Goal: Information Seeking & Learning: Learn about a topic

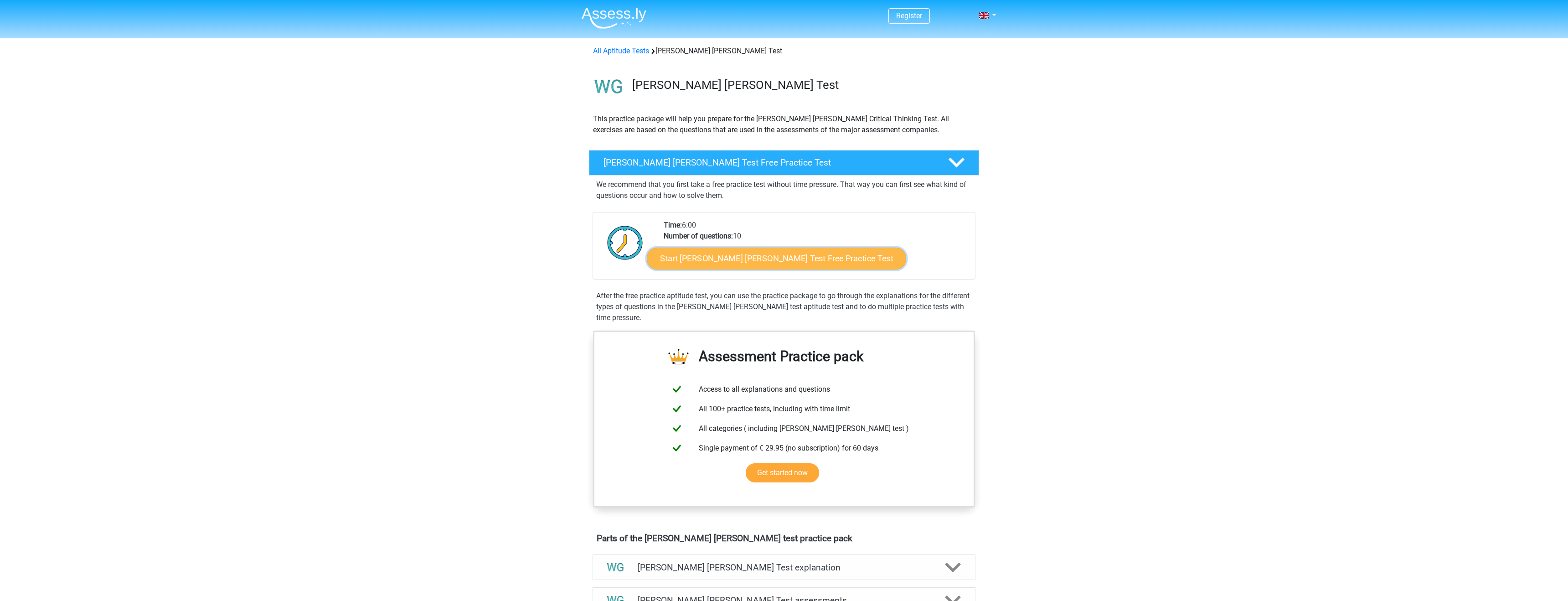
click at [789, 259] on link "Start Watson Glaser Test Free Practice Test" at bounding box center [777, 258] width 260 height 22
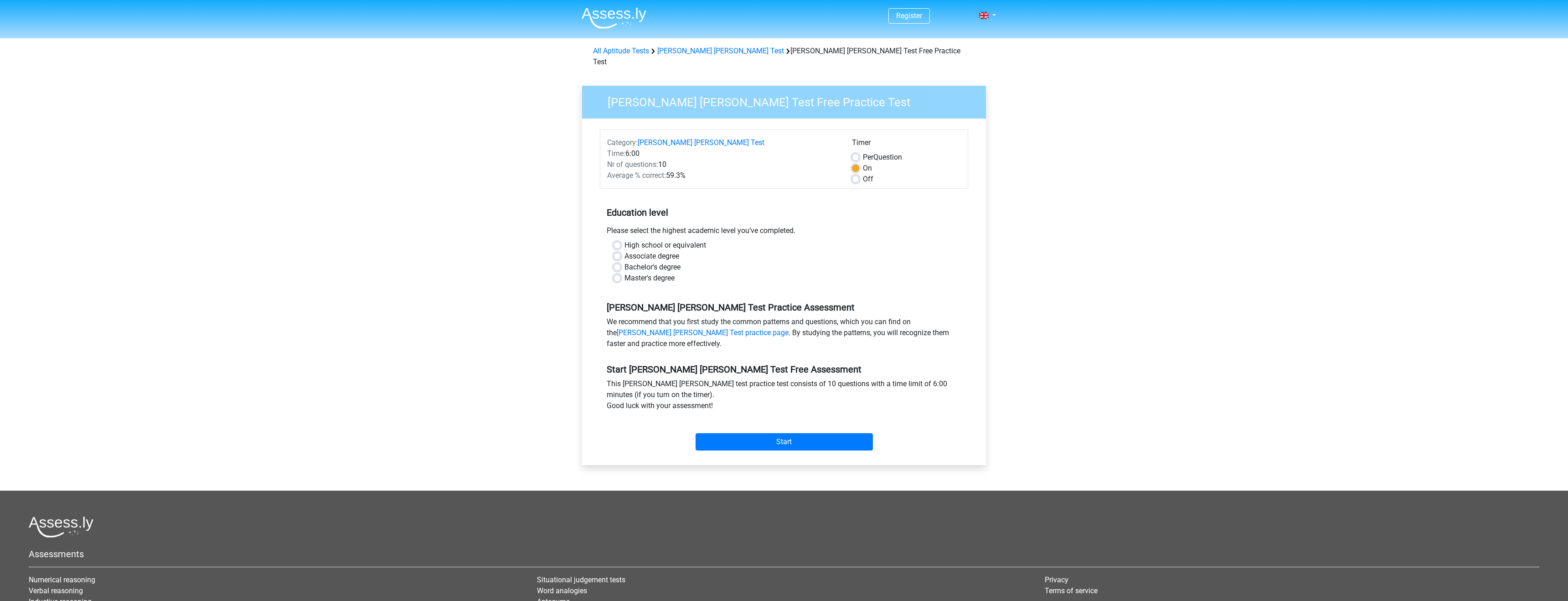
click at [642, 240] on label "High school or equivalent" at bounding box center [665, 245] width 81 height 11
click at [621, 240] on input "High school or equivalent" at bounding box center [617, 244] width 7 height 9
radio input "true"
click at [723, 433] on input "Start" at bounding box center [784, 442] width 178 height 17
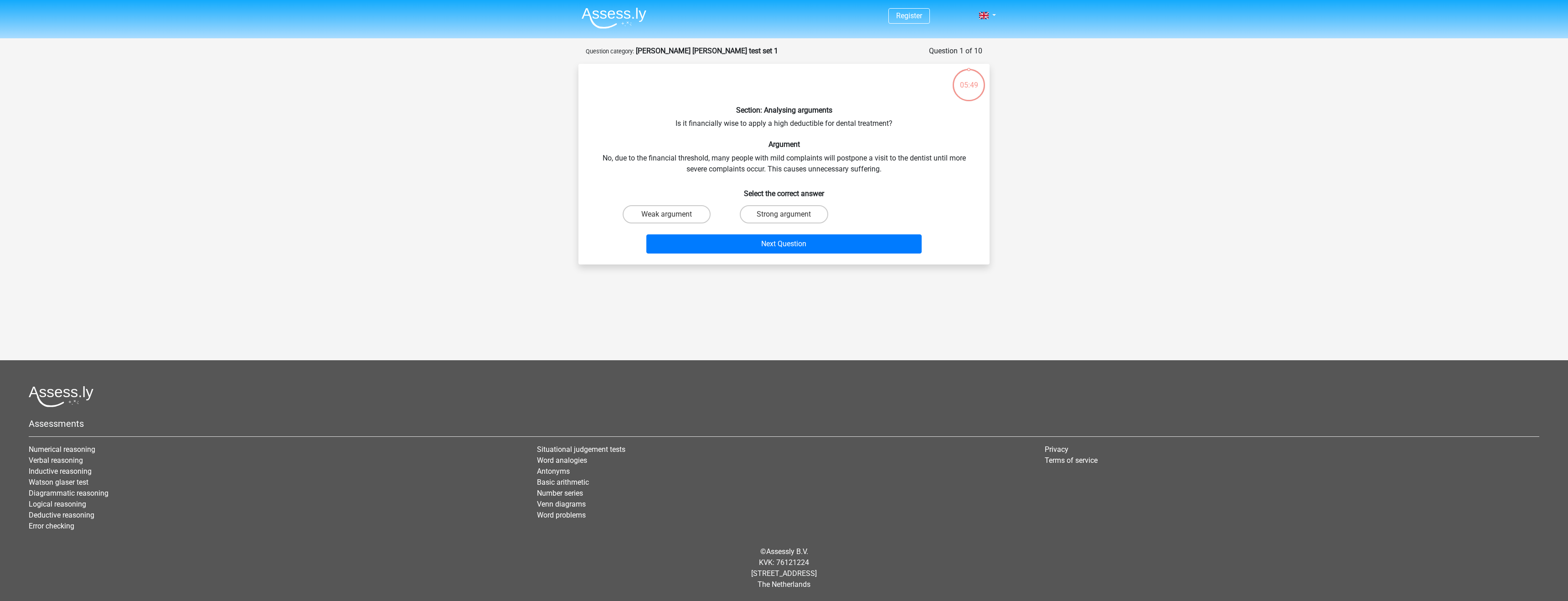
click at [804, 120] on div "Section: Analysing arguments Is it financially wise to apply a high deductible …" at bounding box center [784, 164] width 404 height 186
click at [926, 137] on div "Section: Analysing arguments Is it financially wise to apply a high deductible …" at bounding box center [784, 164] width 404 height 186
drag, startPoint x: 800, startPoint y: 215, endPoint x: 811, endPoint y: 175, distance: 41.5
click at [811, 175] on div "Section: Analysing arguments Is it financially wise to apply a high deductible …" at bounding box center [784, 164] width 404 height 186
click at [665, 203] on div "Weak argument" at bounding box center [667, 215] width 117 height 26
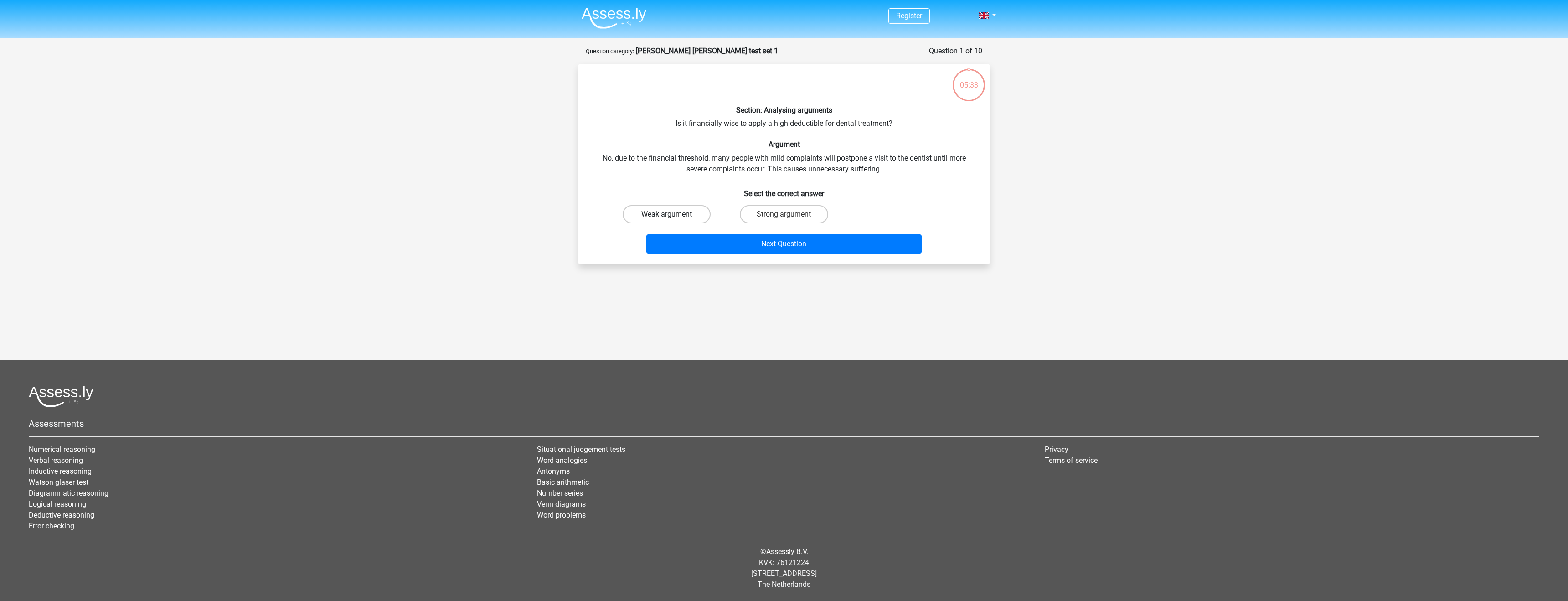
click at [665, 209] on label "Weak argument" at bounding box center [667, 214] width 88 height 18
click at [667, 214] on input "Weak argument" at bounding box center [669, 217] width 6 height 6
radio input "true"
click at [687, 247] on button "Next Question" at bounding box center [784, 244] width 276 height 19
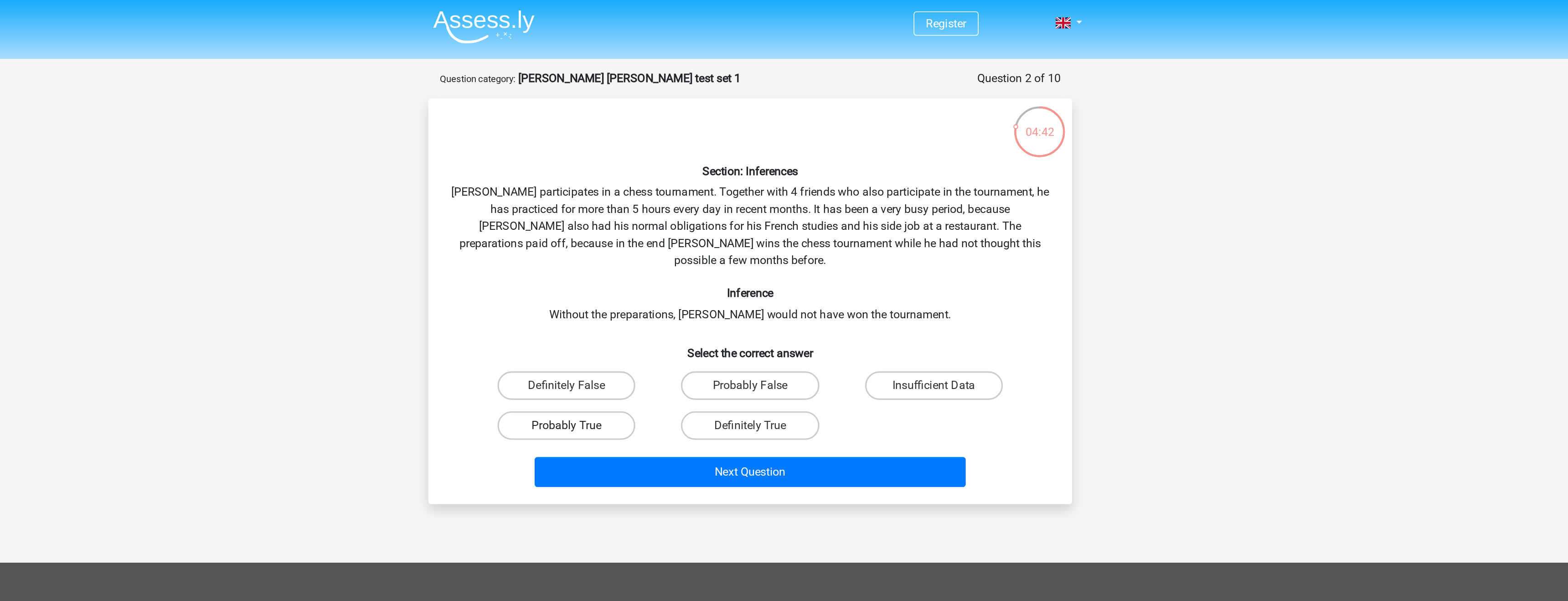
click at [661, 264] on label "Probably True" at bounding box center [667, 273] width 88 height 18
click at [667, 273] on input "Probably True" at bounding box center [669, 275] width 6 height 6
radio input "true"
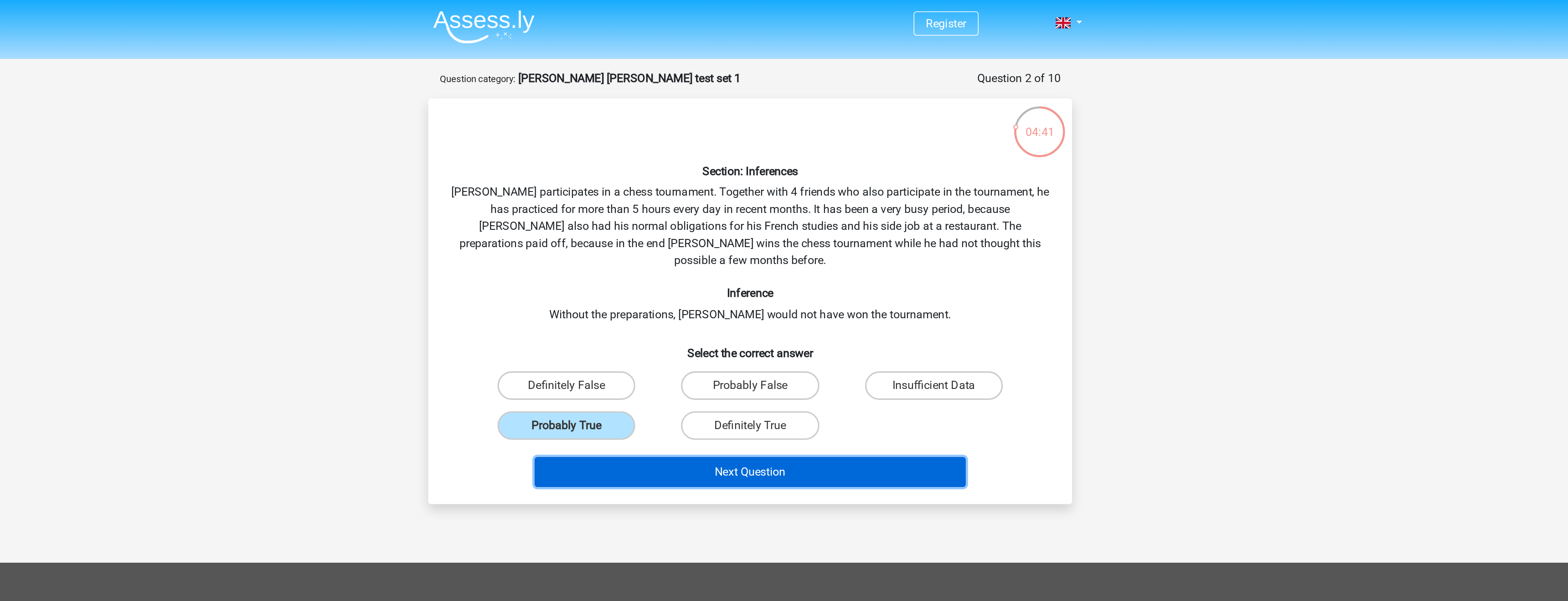
click at [705, 293] on button "Next Question" at bounding box center [784, 302] width 276 height 19
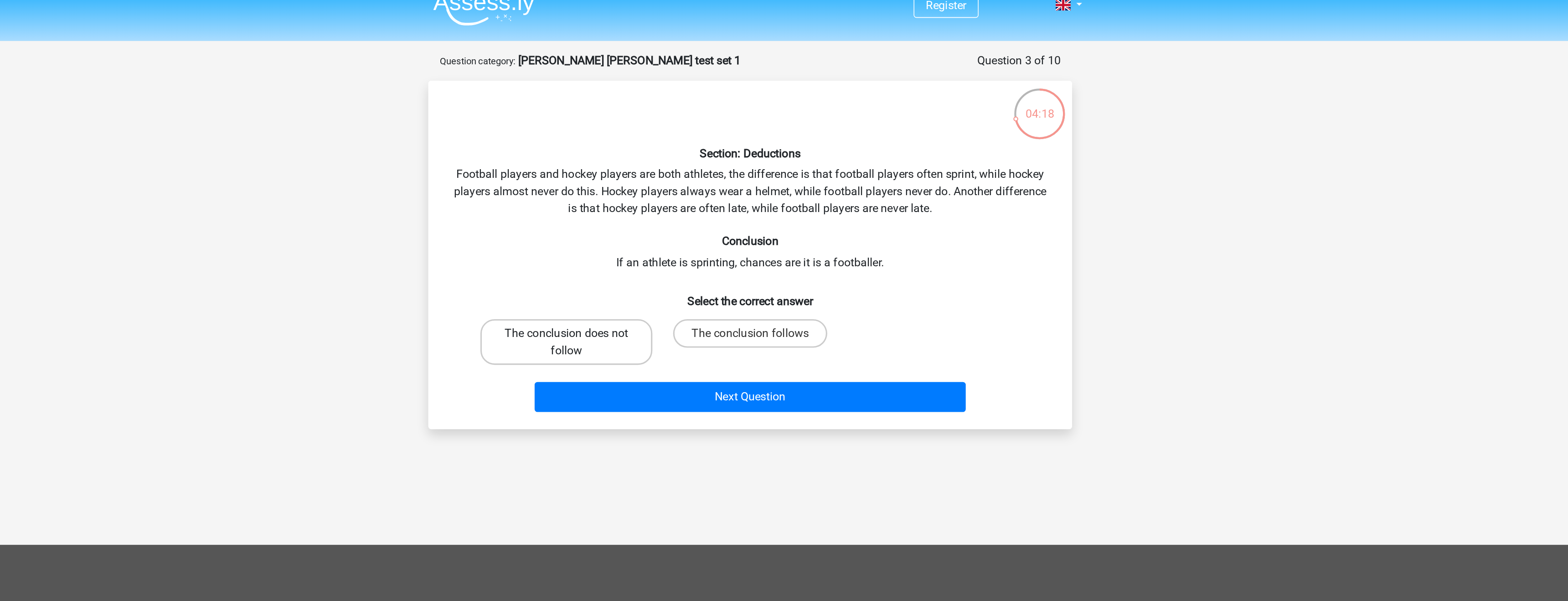
click at [660, 224] on label "The conclusion does not follow" at bounding box center [666, 230] width 110 height 29
click at [667, 225] on input "The conclusion does not follow" at bounding box center [669, 228] width 6 height 6
radio input "true"
click at [761, 228] on label "The conclusion follows" at bounding box center [784, 225] width 98 height 18
click at [784, 228] on input "The conclusion follows" at bounding box center [787, 228] width 6 height 6
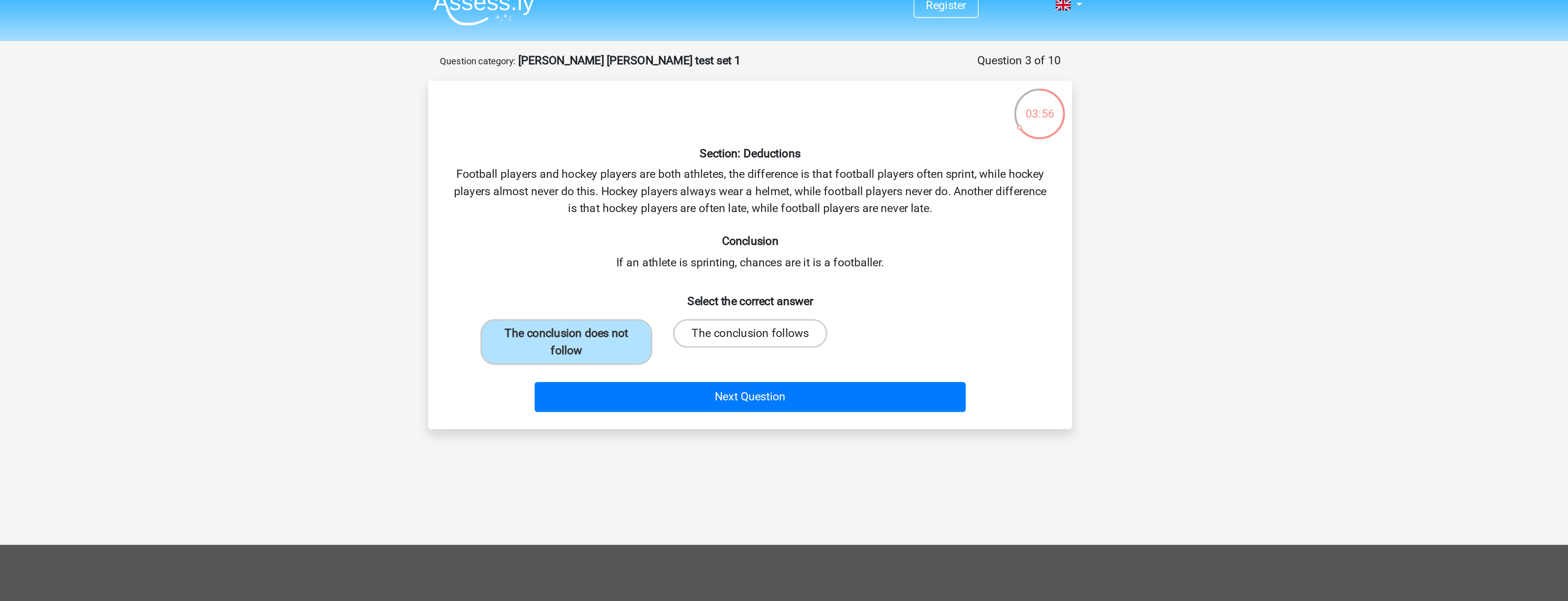
radio input "true"
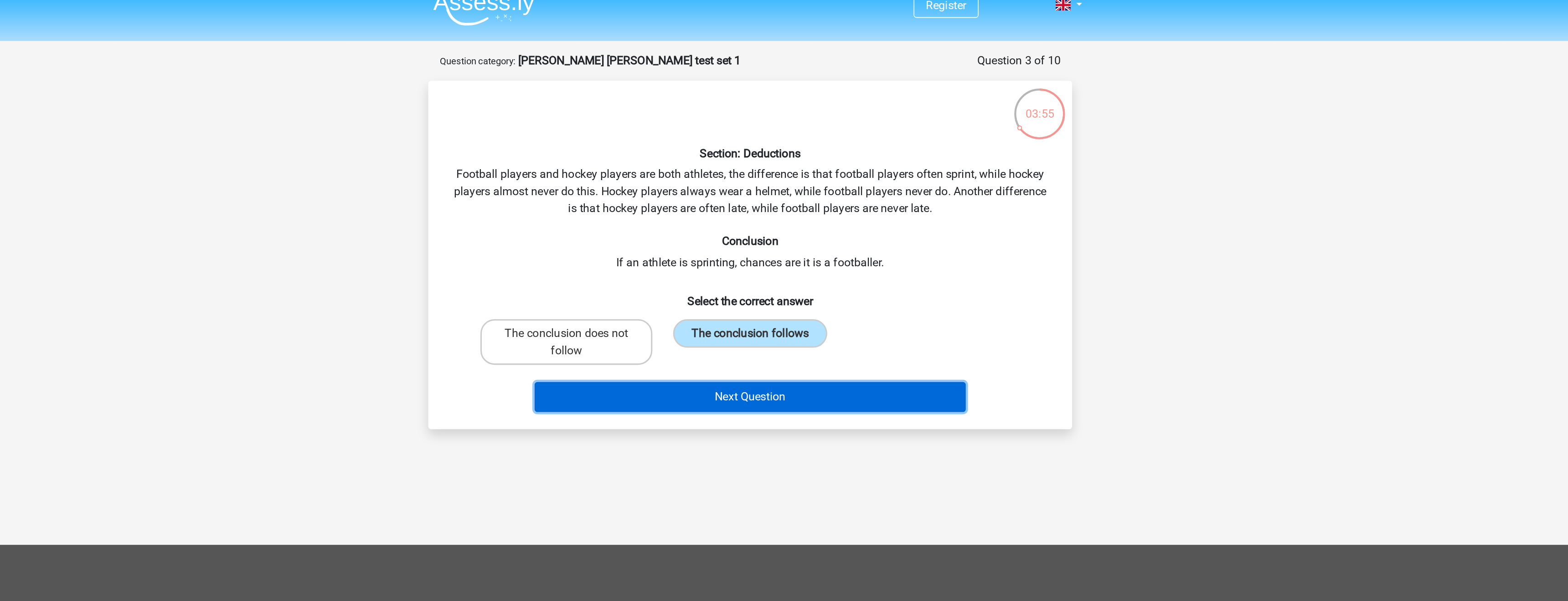
click at [764, 267] on button "Next Question" at bounding box center [784, 266] width 276 height 19
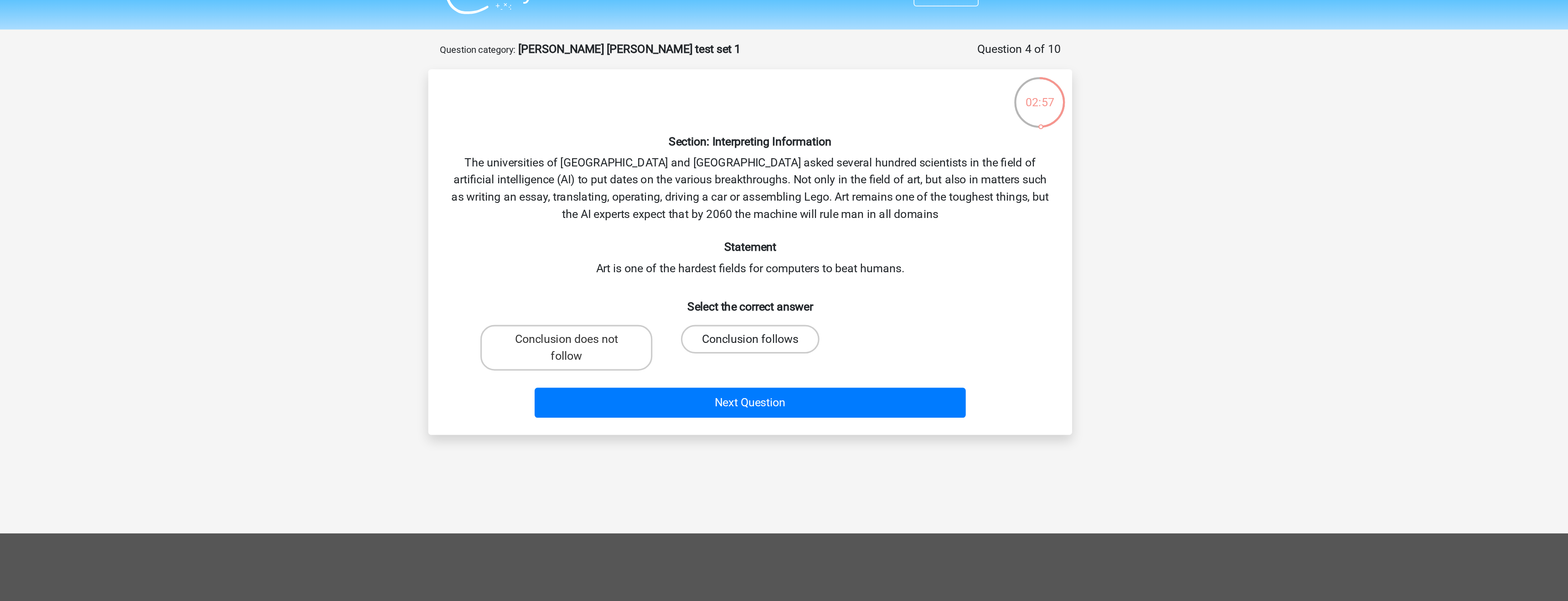
click at [808, 233] on label "Conclusion follows" at bounding box center [784, 236] width 88 height 18
click at [790, 236] on input "Conclusion follows" at bounding box center [787, 239] width 6 height 6
radio input "true"
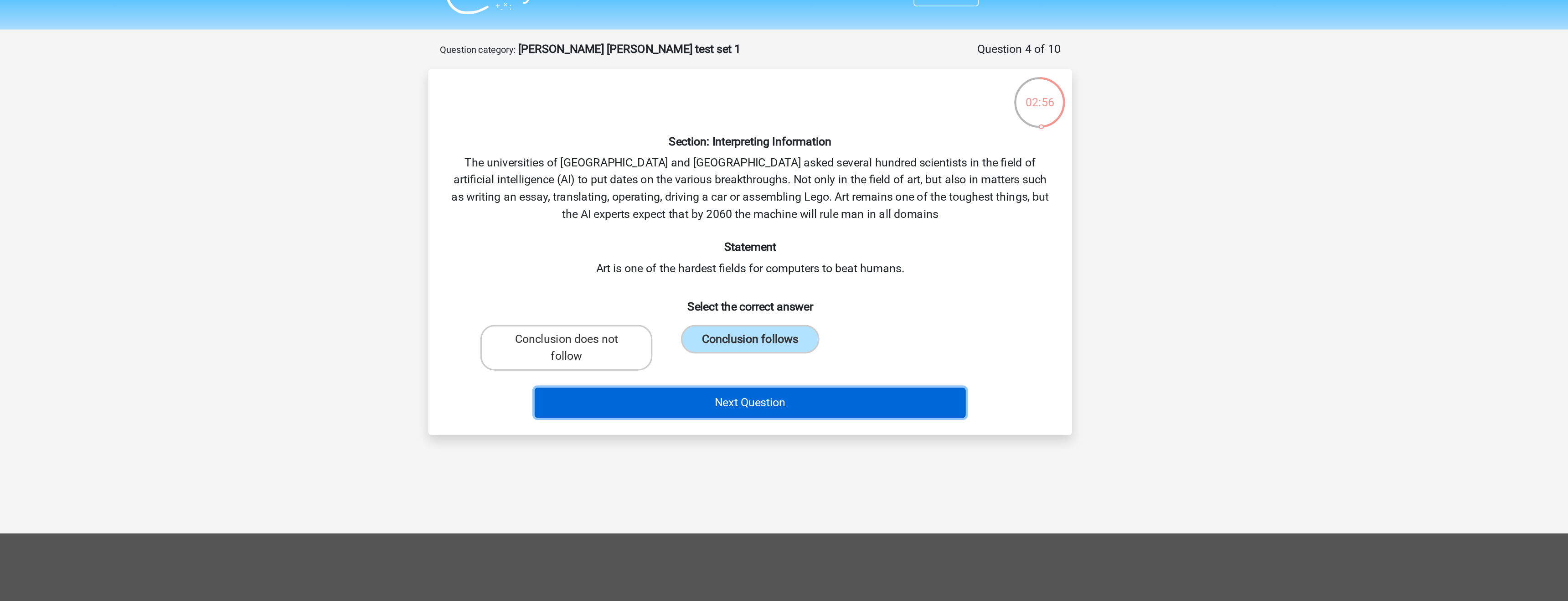
click at [797, 274] on button "Next Question" at bounding box center [784, 277] width 276 height 19
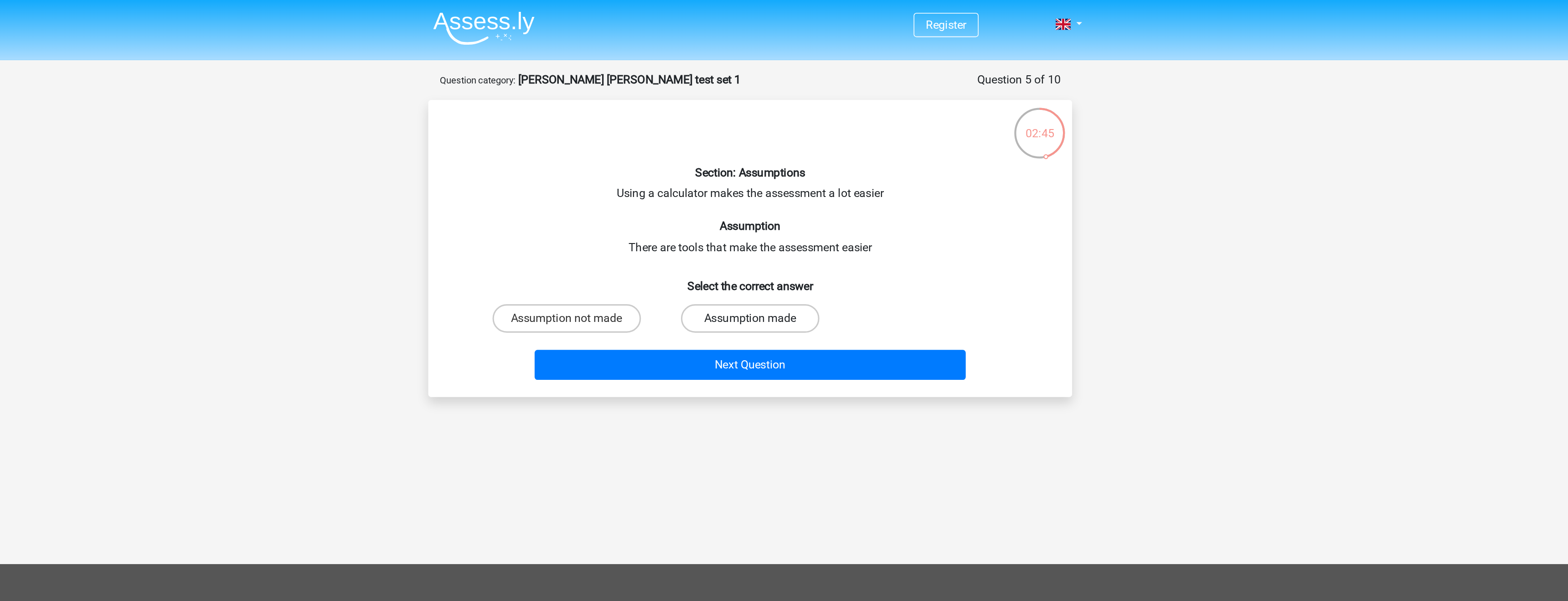
click at [804, 201] on label "Assumption made" at bounding box center [784, 203] width 88 height 18
click at [790, 203] on input "Assumption made" at bounding box center [787, 206] width 6 height 6
radio input "true"
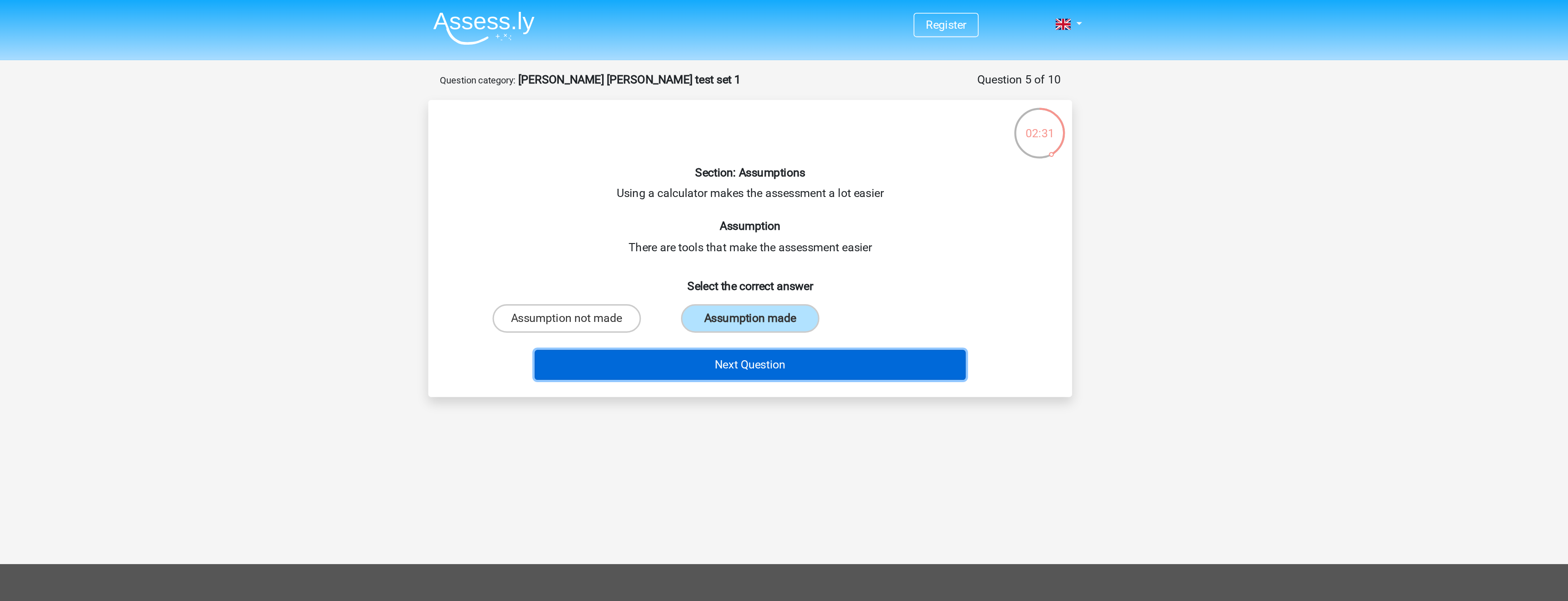
click at [871, 225] on button "Next Question" at bounding box center [784, 233] width 276 height 19
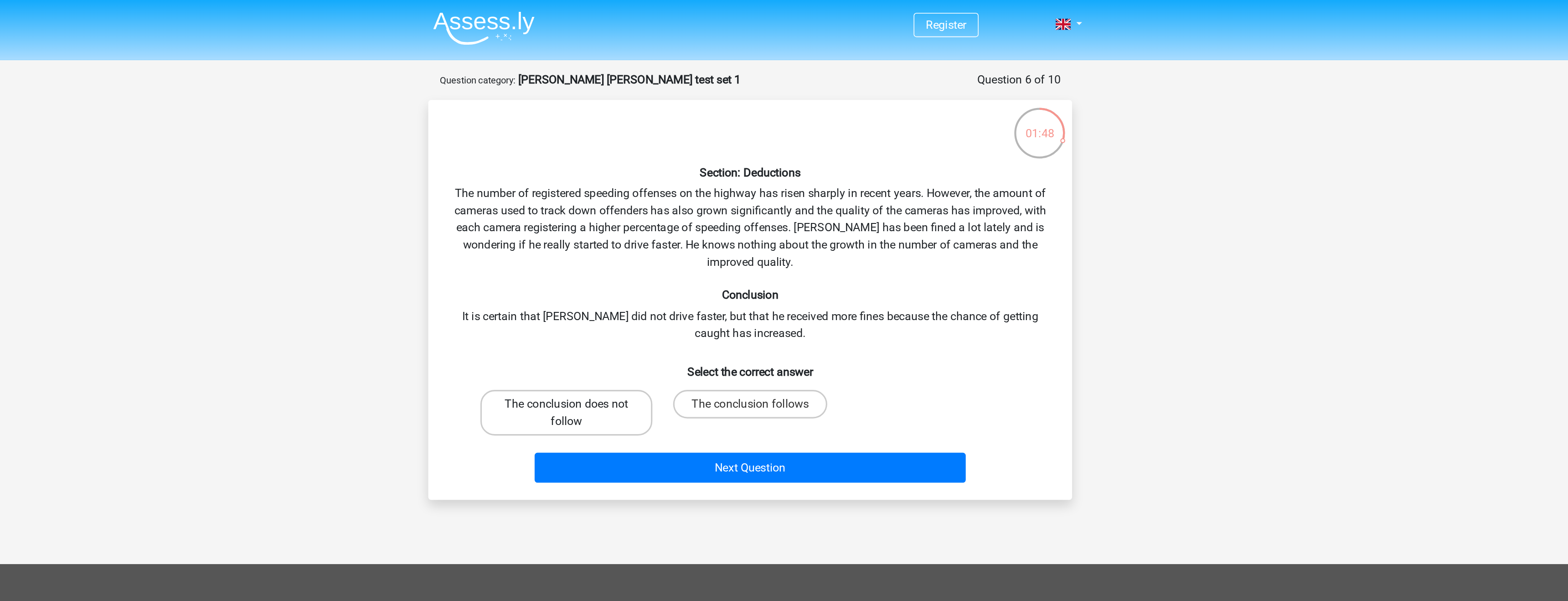
click at [672, 256] on label "The conclusion does not follow" at bounding box center [666, 263] width 110 height 29
click at [672, 258] on input "The conclusion does not follow" at bounding box center [669, 261] width 6 height 6
radio input "true"
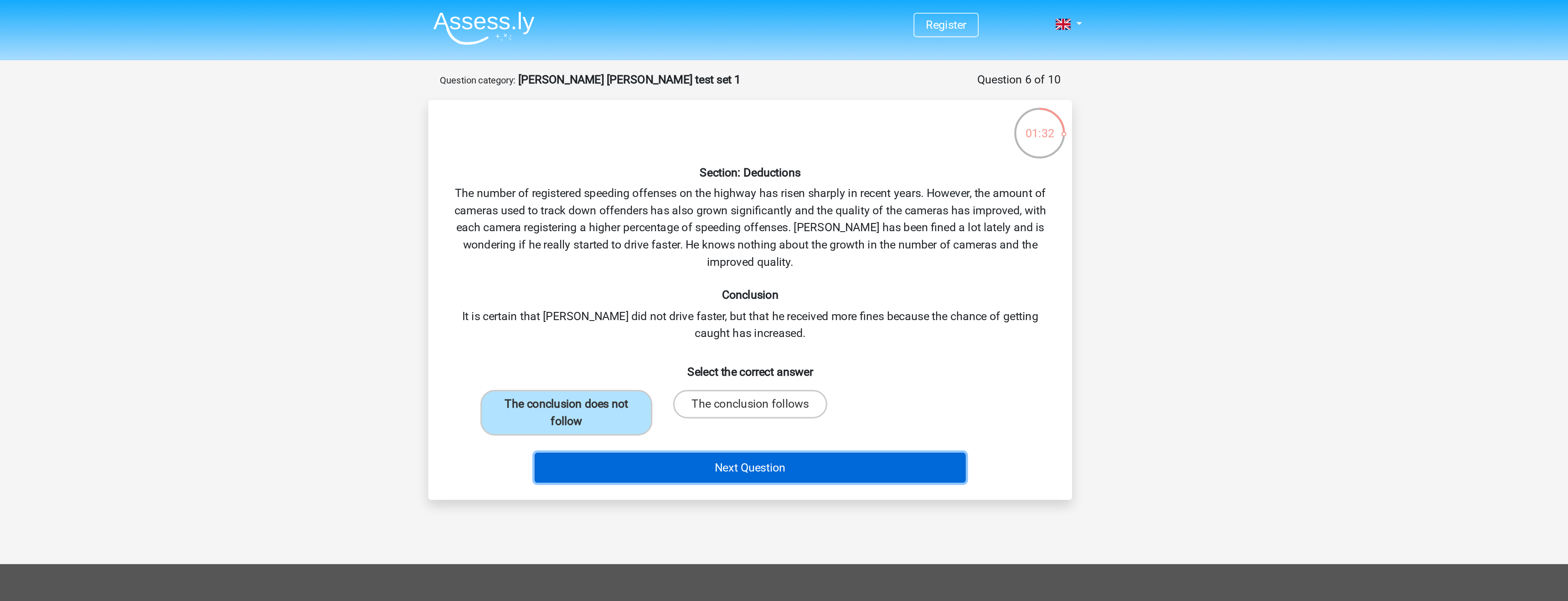
click at [778, 291] on button "Next Question" at bounding box center [784, 299] width 276 height 19
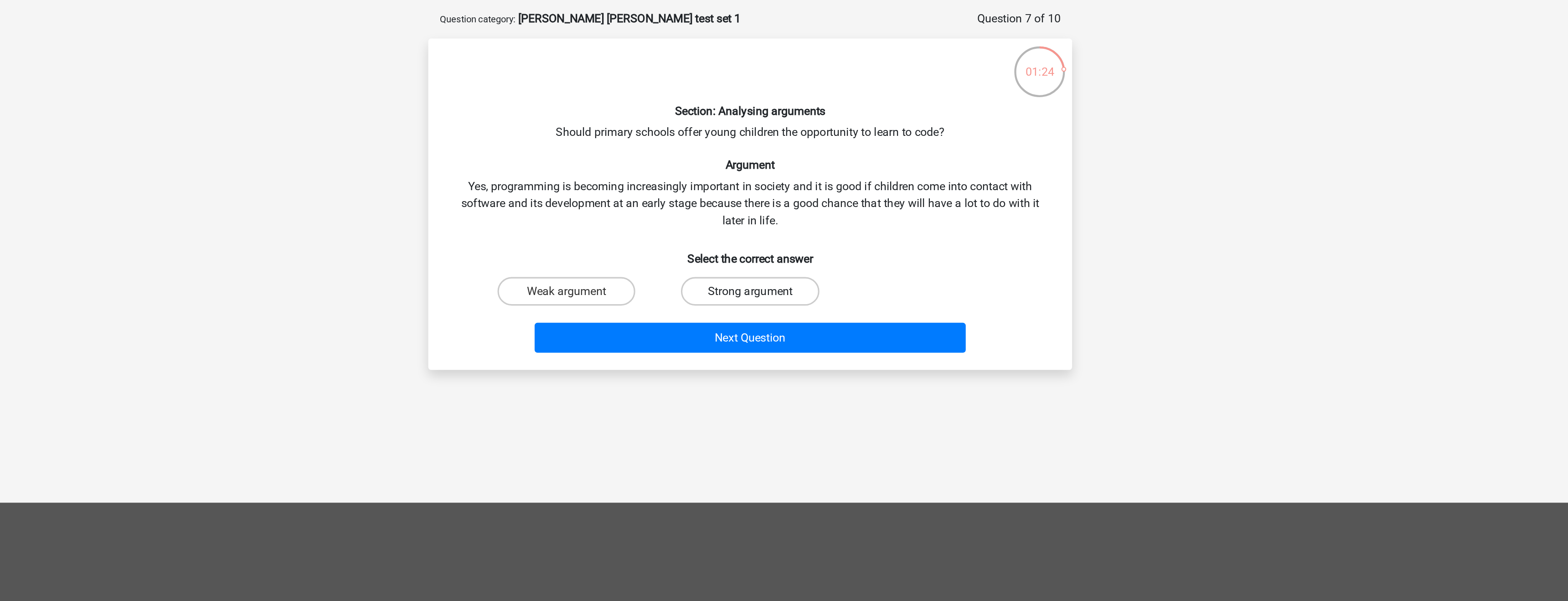
click at [747, 234] on label "Strong argument" at bounding box center [784, 225] width 88 height 18
click at [784, 232] on input "Strong argument" at bounding box center [787, 228] width 6 height 6
radio input "true"
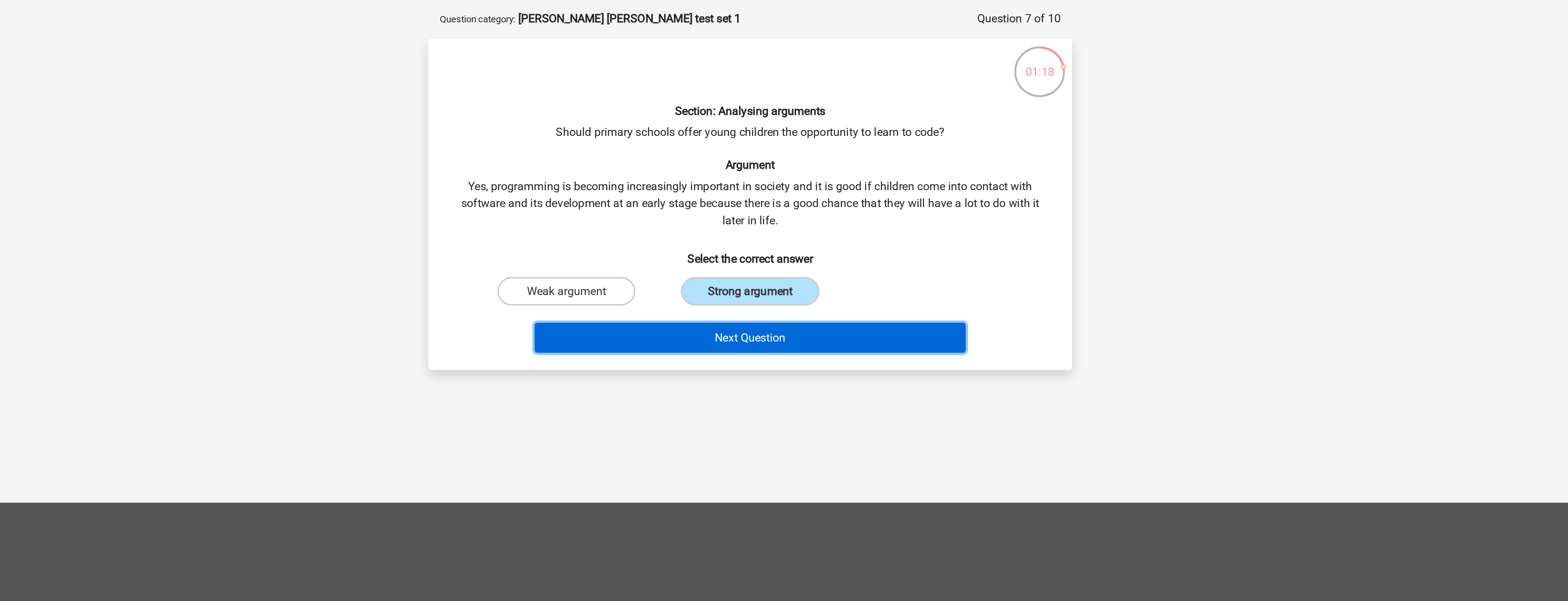
click at [763, 256] on button "Next Question" at bounding box center [784, 255] width 276 height 19
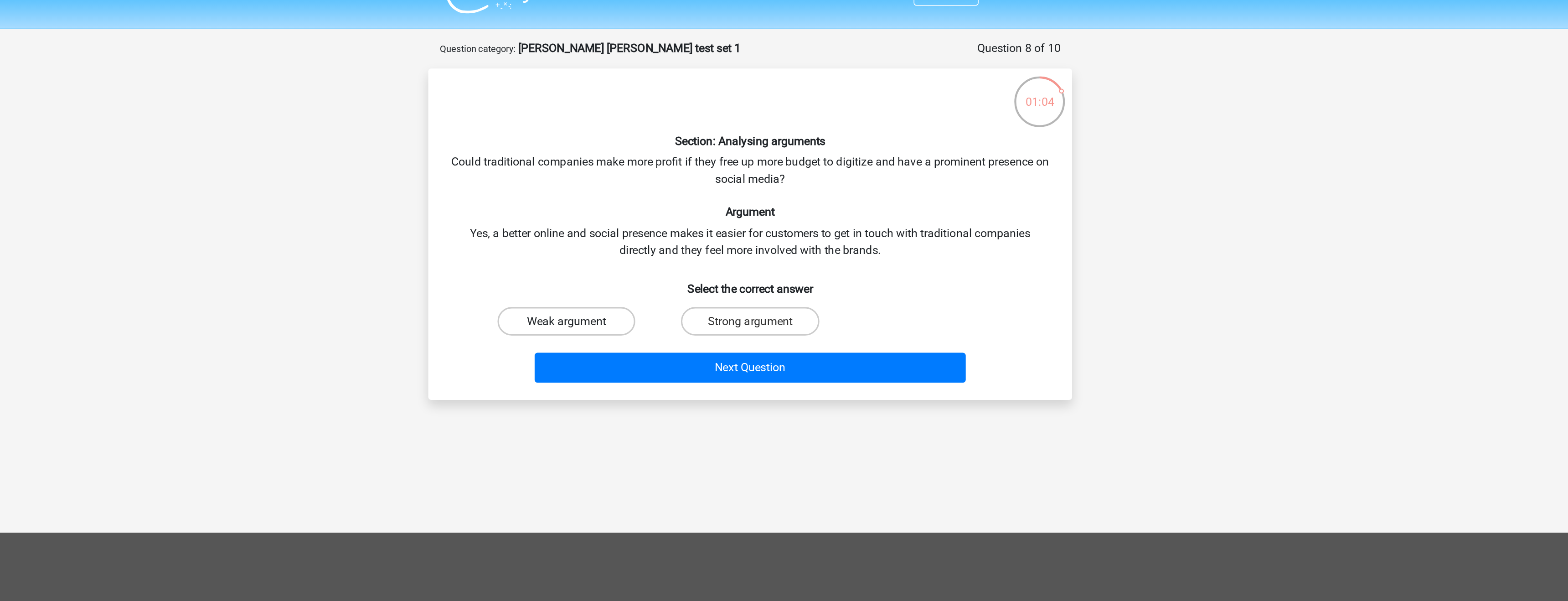
click at [692, 221] on label "Weak argument" at bounding box center [667, 225] width 88 height 18
click at [673, 225] on input "Weak argument" at bounding box center [669, 228] width 6 height 6
radio input "true"
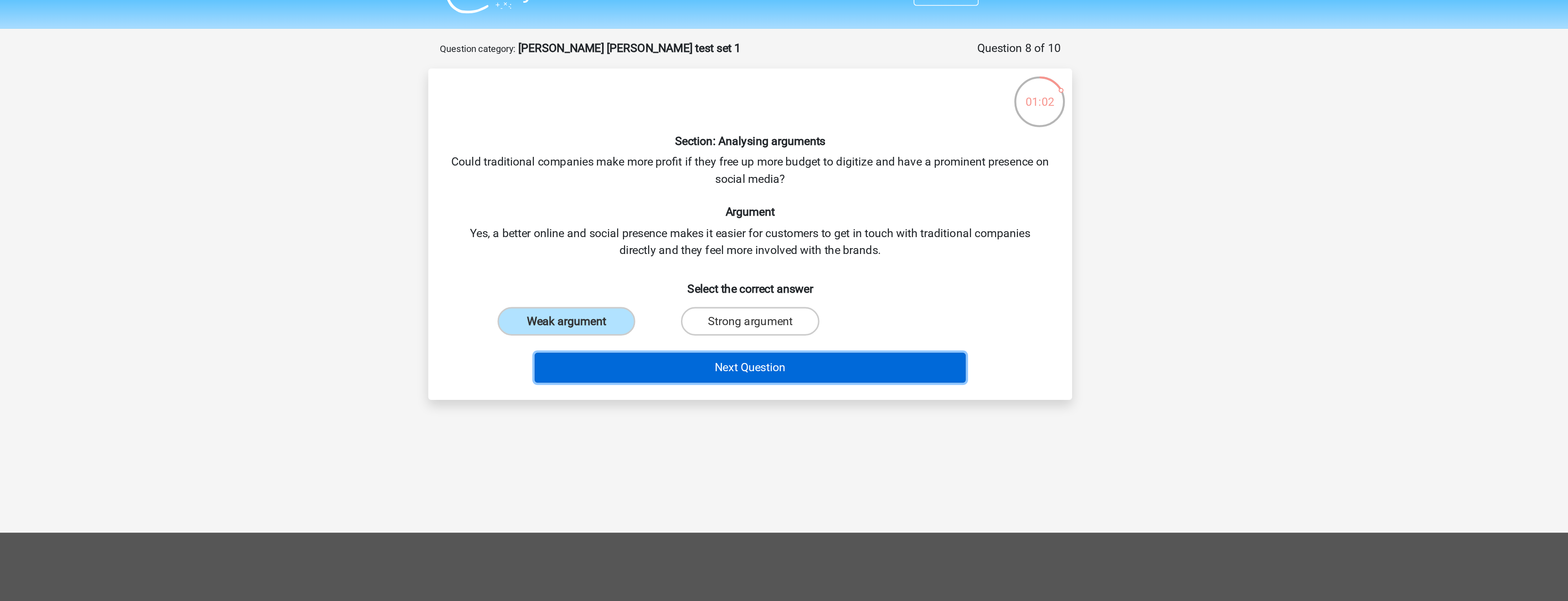
click at [770, 261] on button "Next Question" at bounding box center [784, 255] width 276 height 19
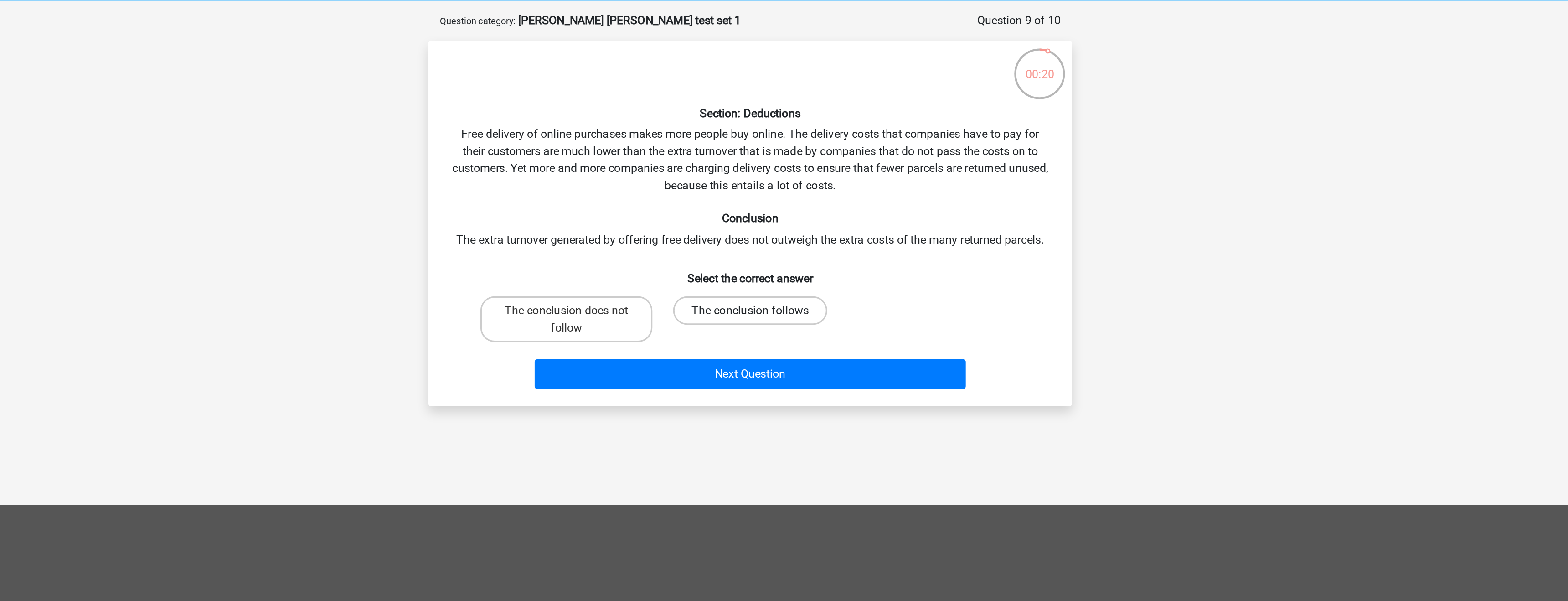
click at [798, 235] on label "The conclusion follows" at bounding box center [784, 236] width 98 height 18
click at [790, 236] on input "The conclusion follows" at bounding box center [787, 239] width 6 height 6
radio input "true"
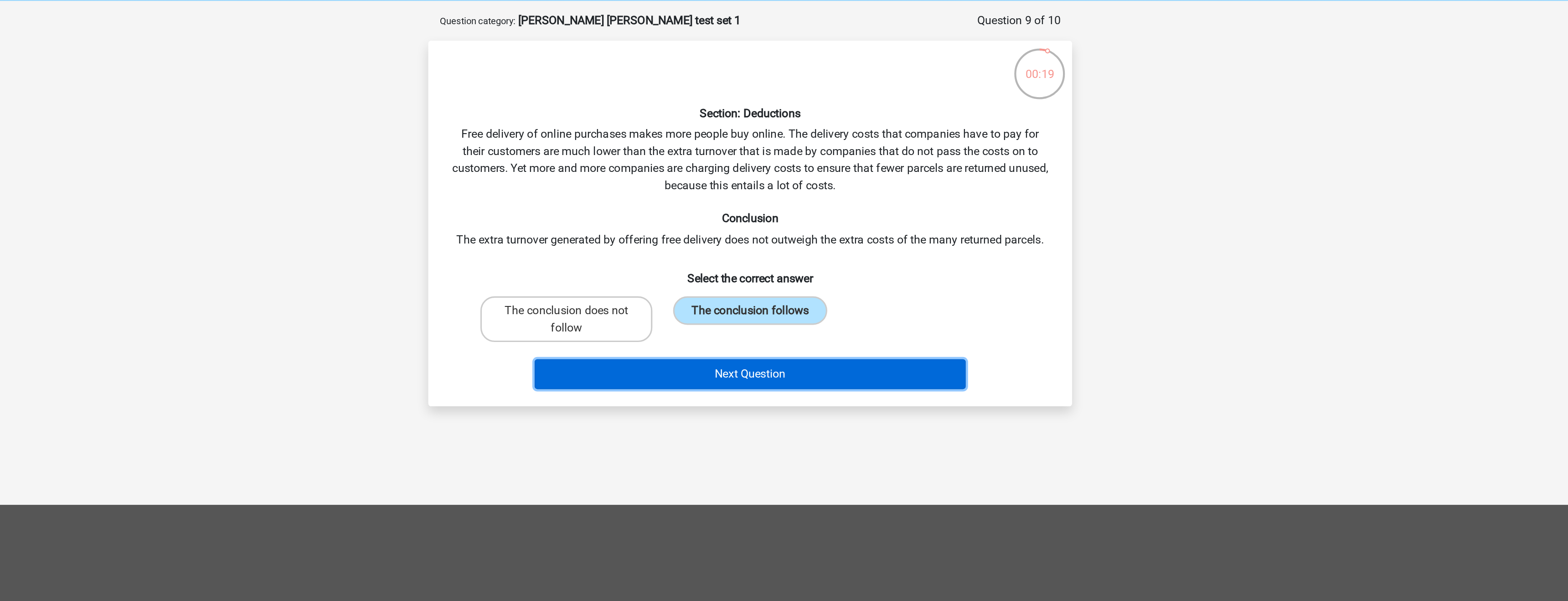
click at [797, 275] on button "Next Question" at bounding box center [784, 277] width 276 height 19
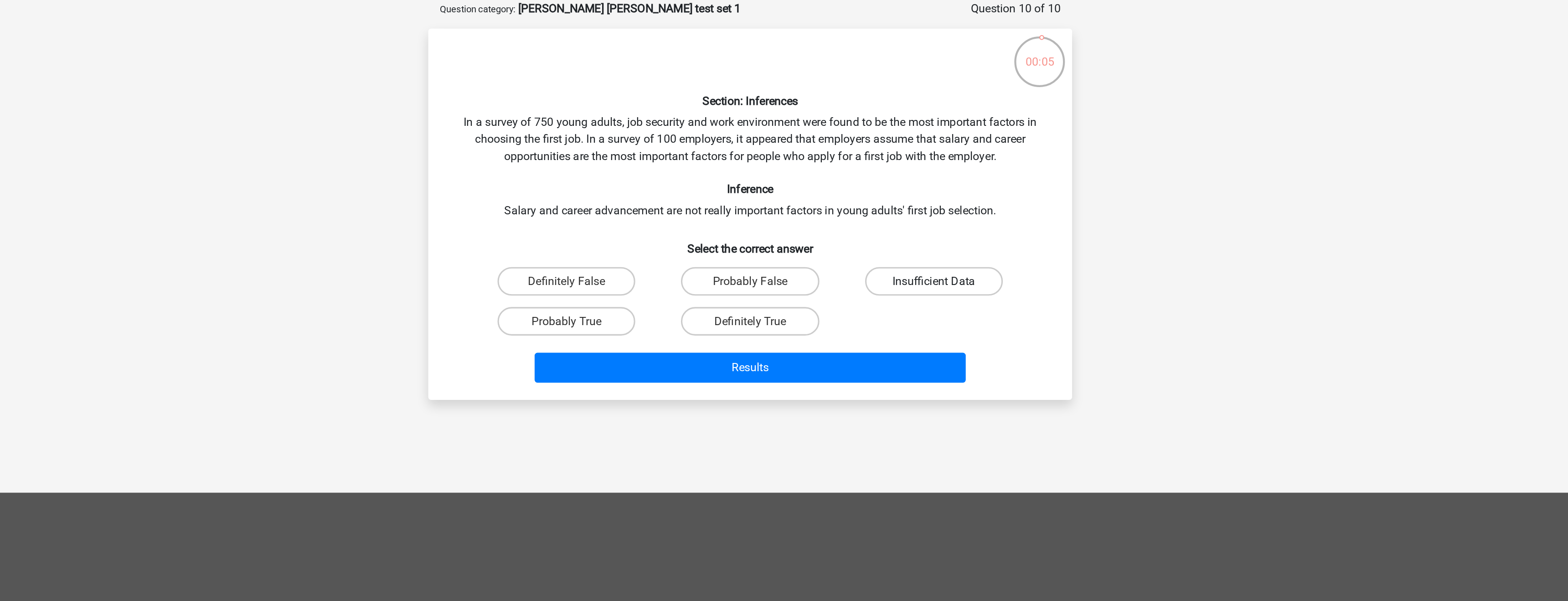
click at [890, 221] on label "Insufficient Data" at bounding box center [901, 225] width 88 height 18
click at [901, 225] on input "Insufficient Data" at bounding box center [904, 228] width 6 height 6
radio input "true"
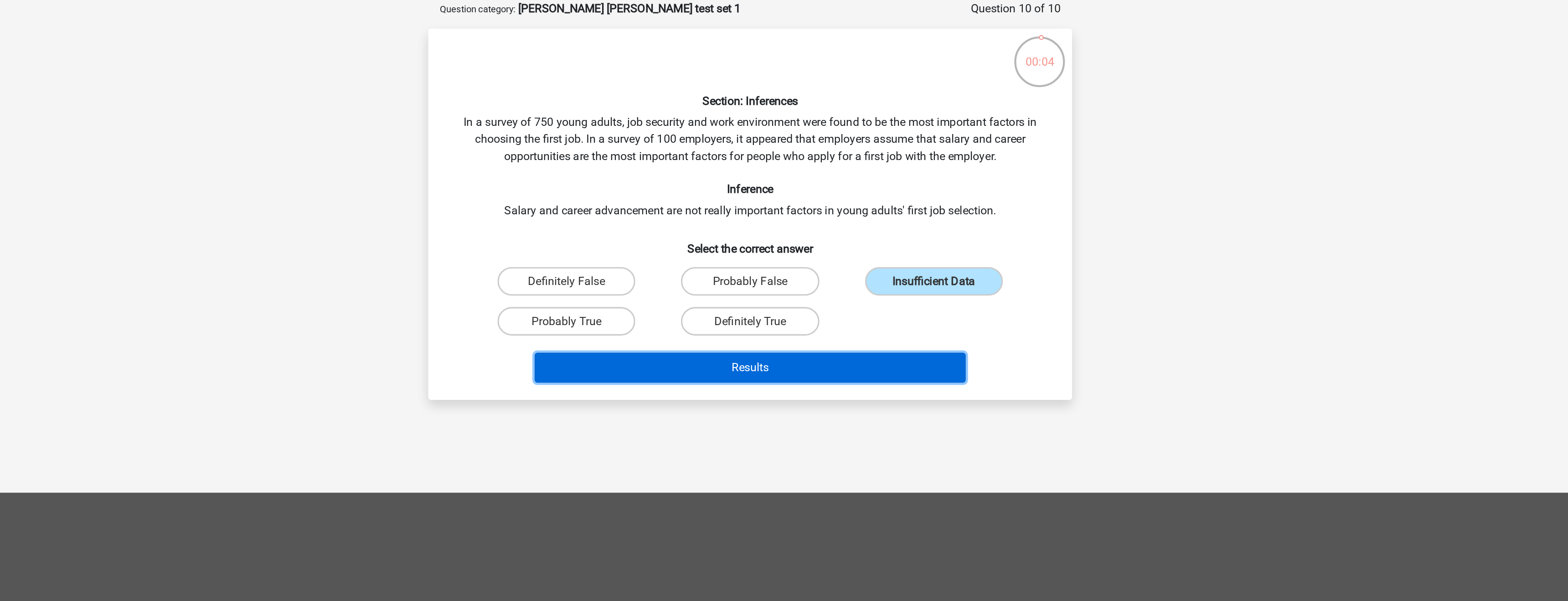
click at [839, 276] on button "Results" at bounding box center [784, 281] width 276 height 19
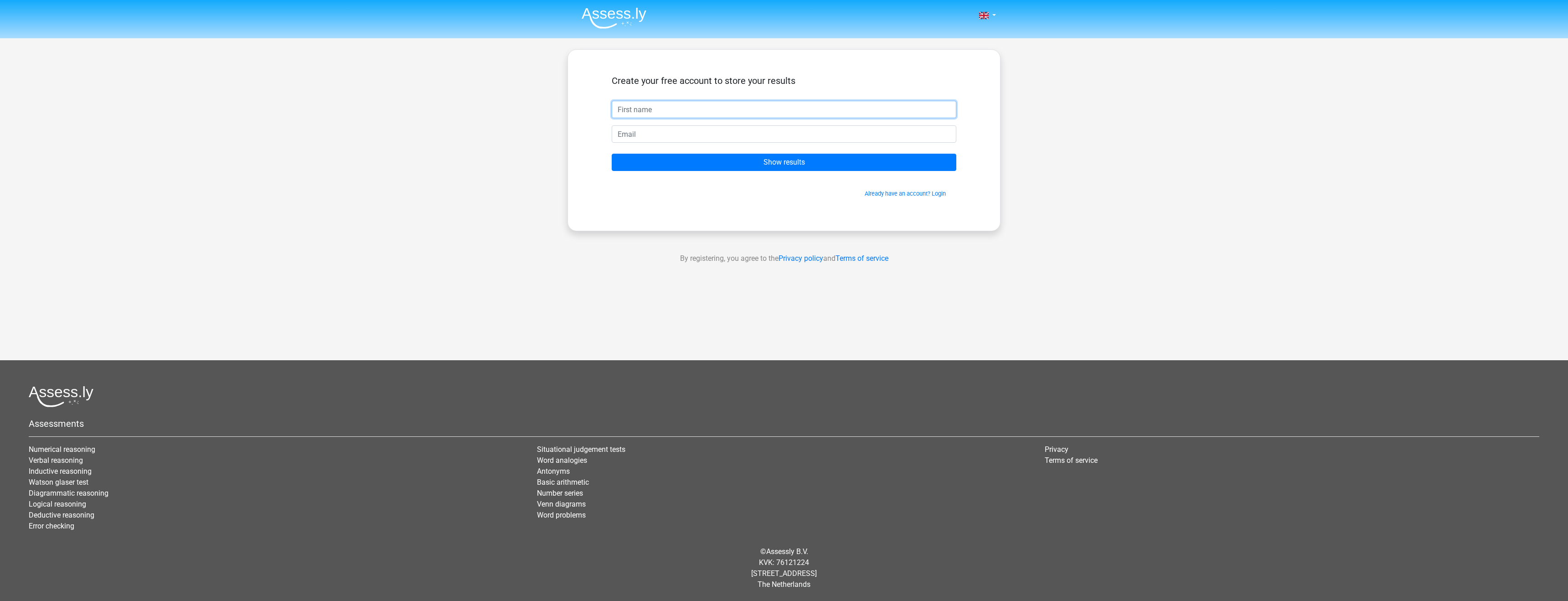
click at [810, 114] on input "text" at bounding box center [784, 110] width 344 height 17
type input "Harel"
click at [674, 135] on input "email" at bounding box center [784, 134] width 344 height 17
type input "[EMAIL_ADDRESS][DOMAIN_NAME]"
click at [709, 162] on input "Show results" at bounding box center [784, 162] width 344 height 17
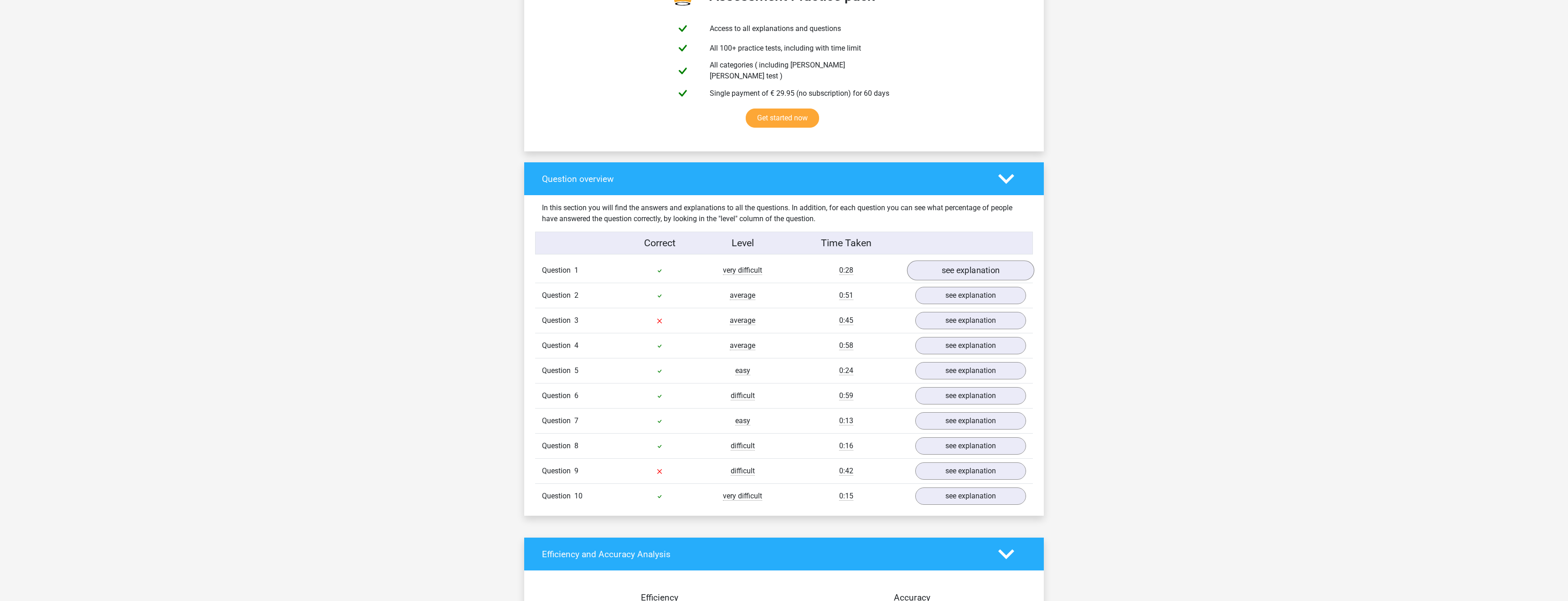
scroll to position [531, 0]
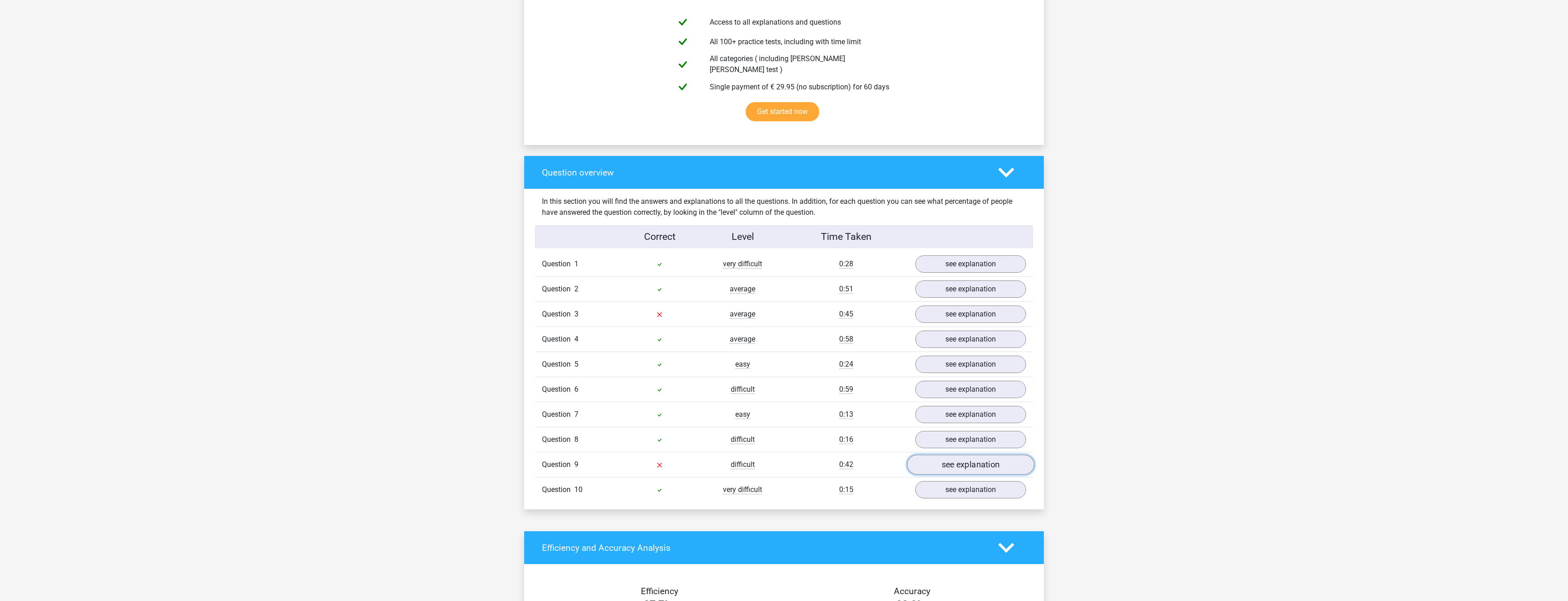
click at [933, 456] on link "see explanation" at bounding box center [971, 465] width 127 height 20
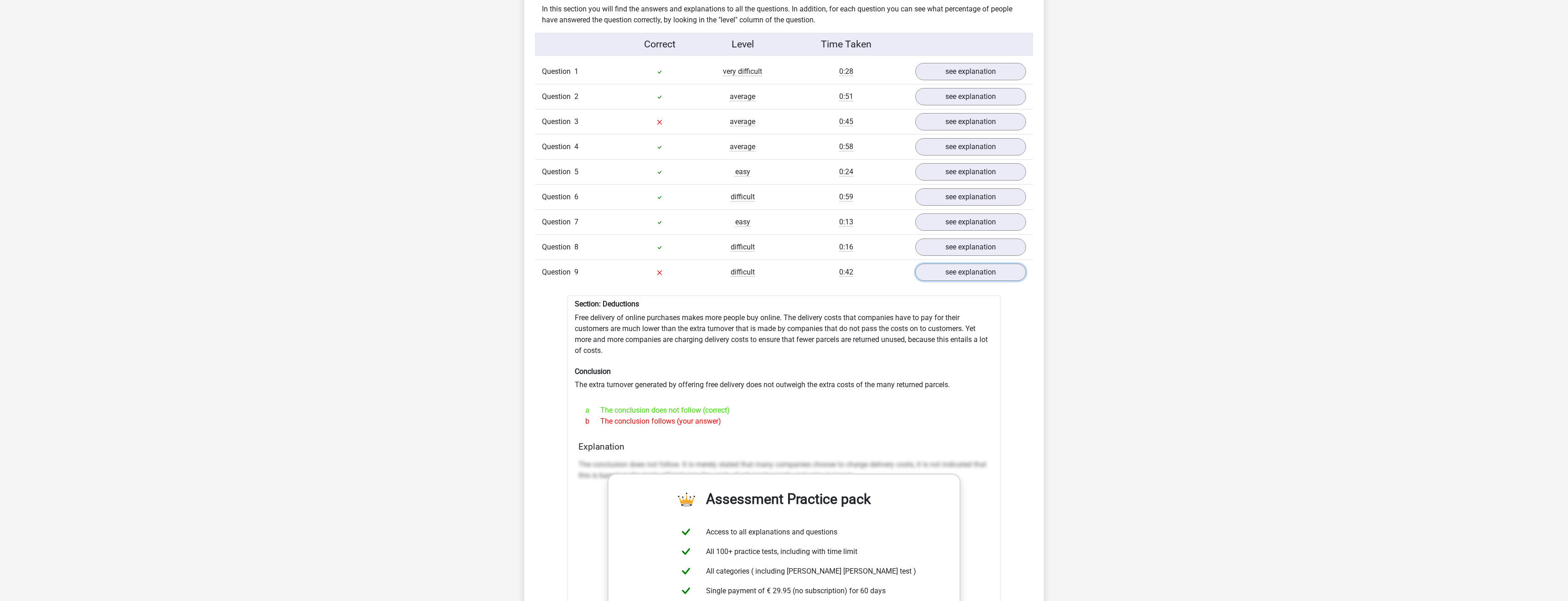
scroll to position [756, 0]
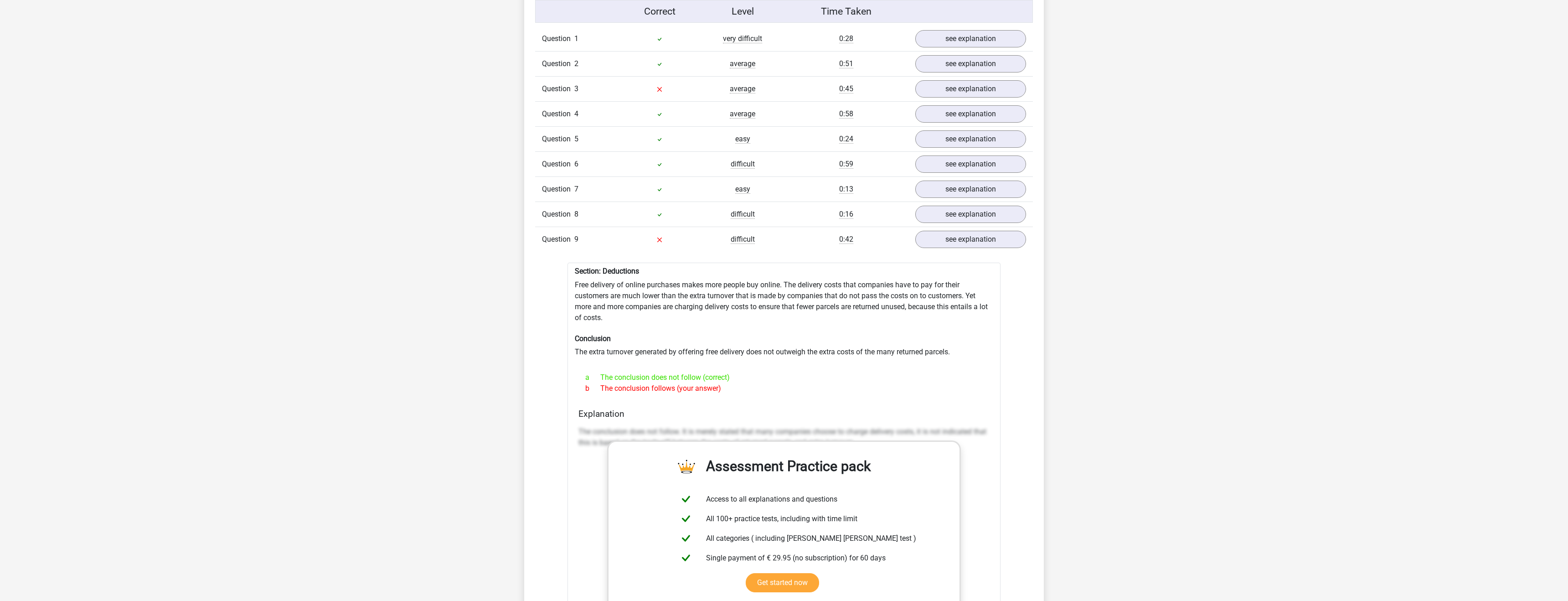
click at [965, 242] on div "Question 9 difficult 0:42 see explanation" at bounding box center [784, 239] width 498 height 25
click at [966, 212] on link "see explanation" at bounding box center [971, 215] width 127 height 20
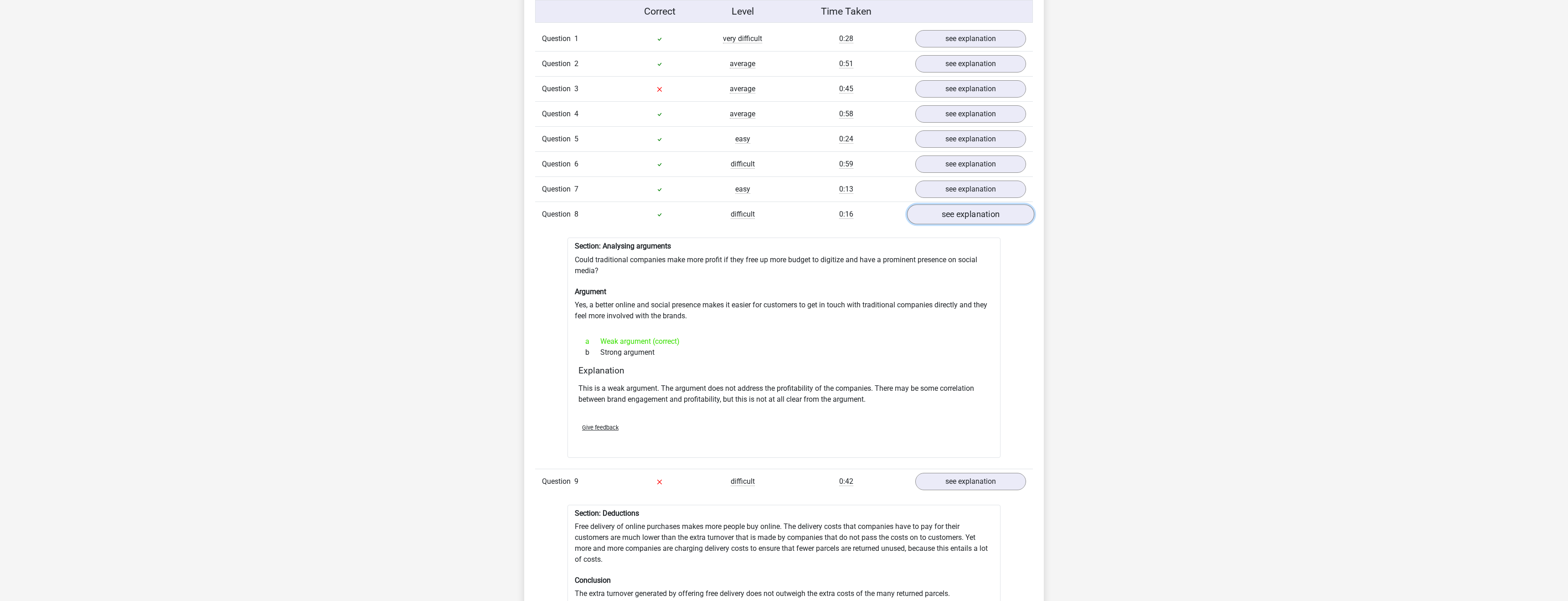
click at [969, 214] on link "see explanation" at bounding box center [971, 215] width 127 height 20
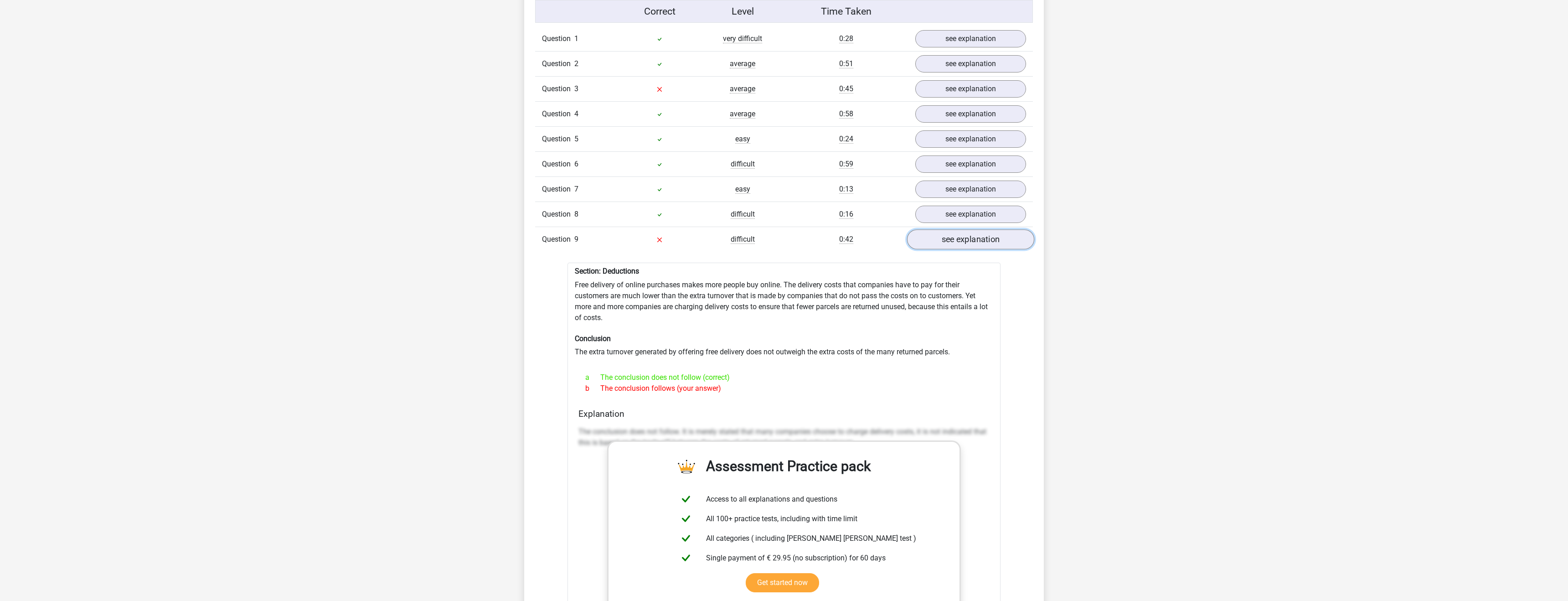
click at [965, 234] on link "see explanation" at bounding box center [971, 240] width 127 height 20
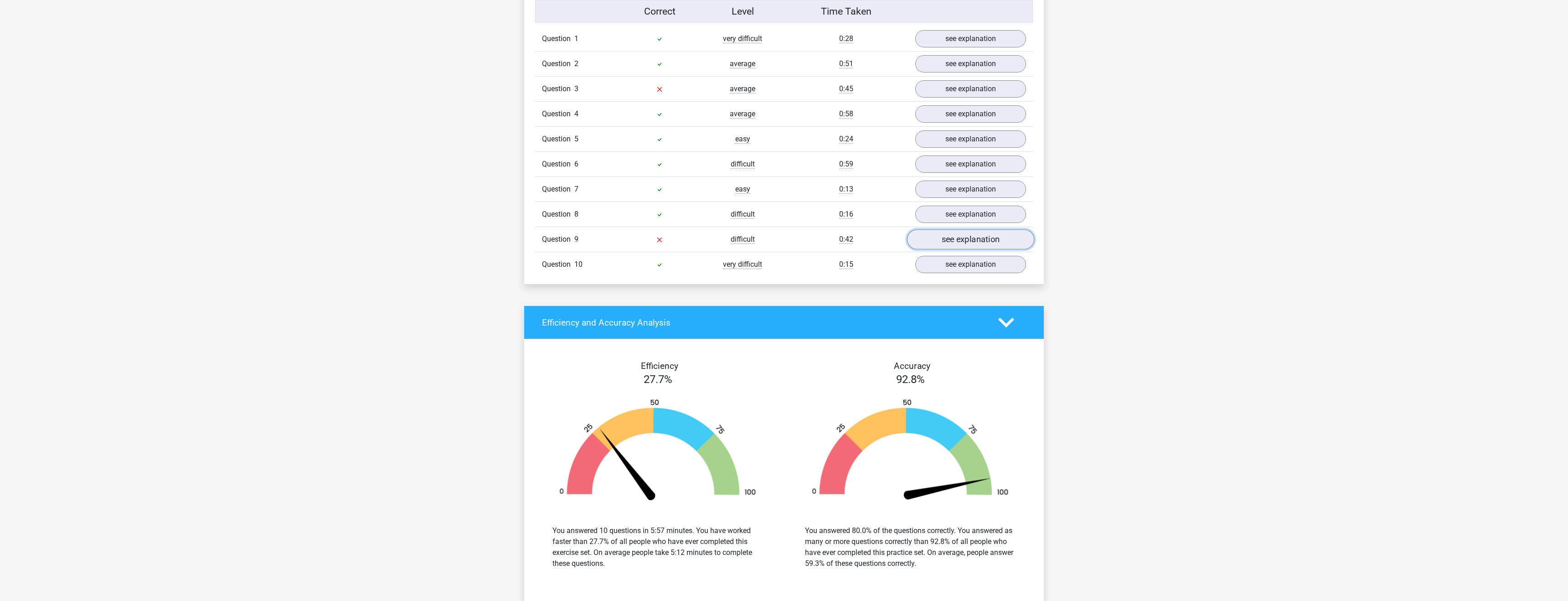
click at [965, 234] on link "see explanation" at bounding box center [971, 240] width 127 height 20
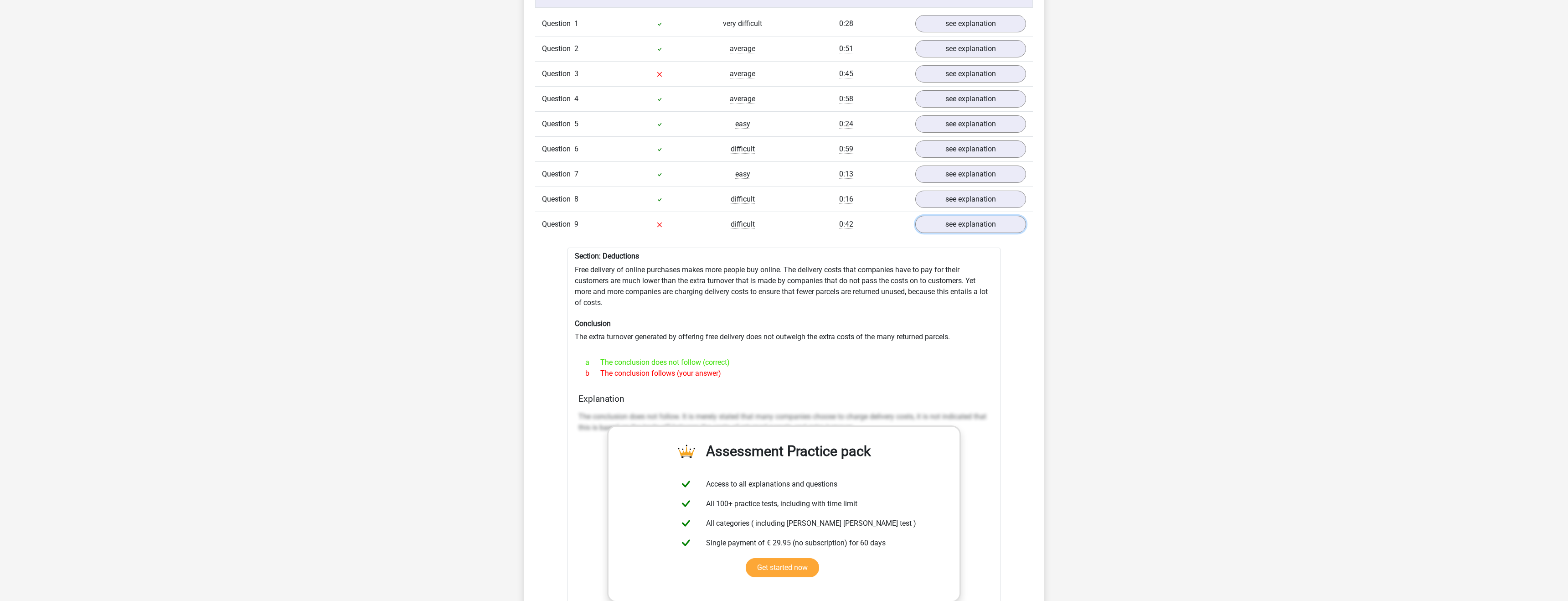
scroll to position [774, 0]
click at [977, 220] on link "see explanation" at bounding box center [971, 222] width 127 height 20
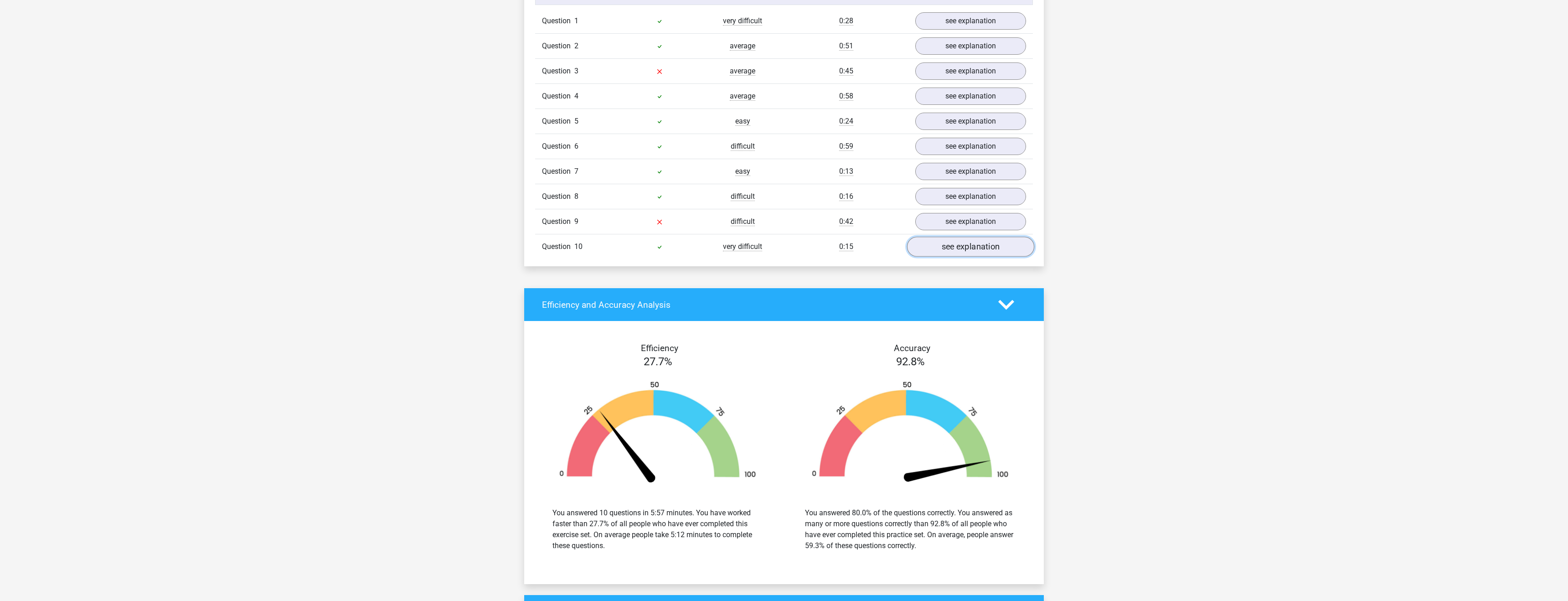
click at [972, 250] on link "see explanation" at bounding box center [971, 247] width 127 height 20
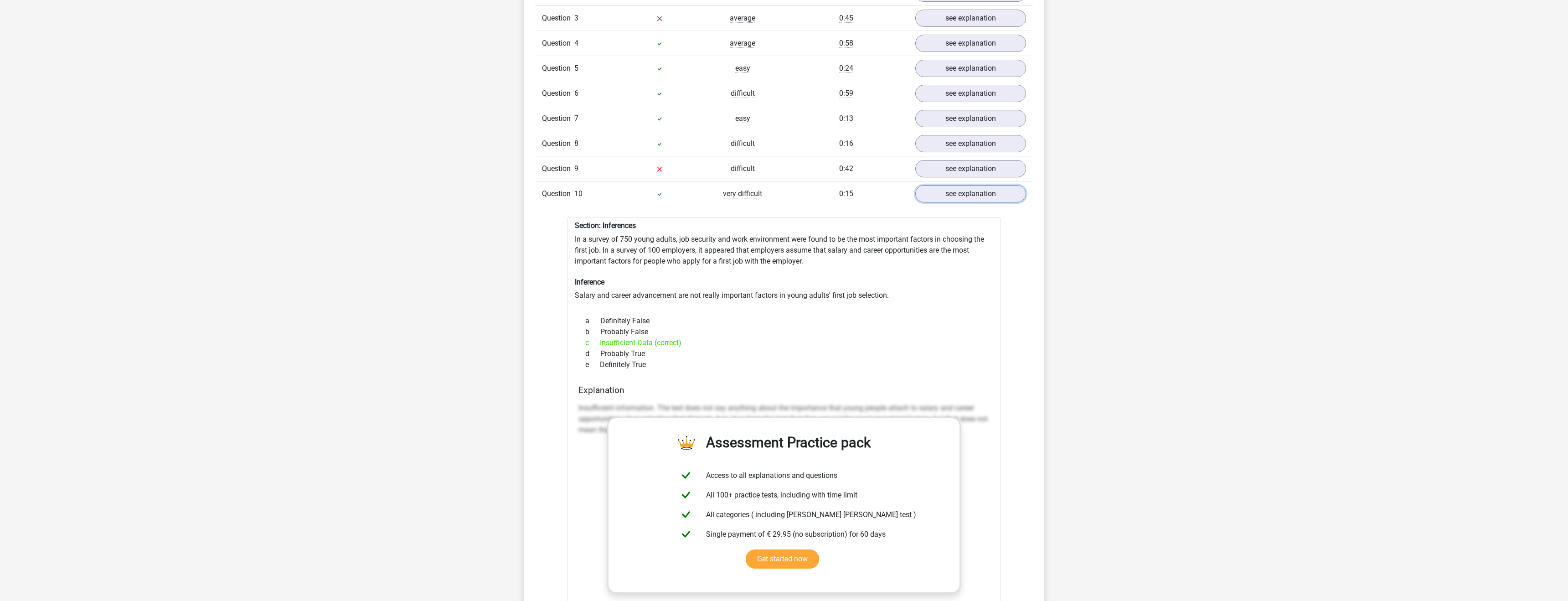
scroll to position [831, 0]
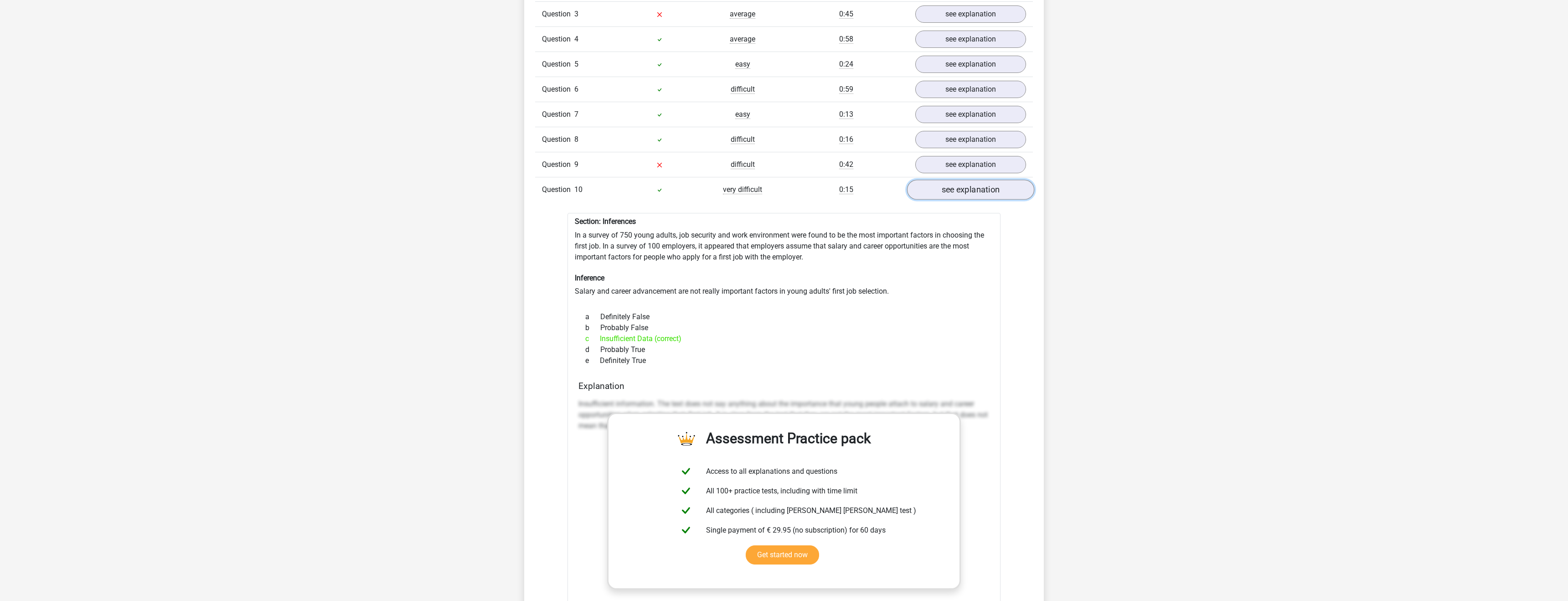
click at [954, 189] on link "see explanation" at bounding box center [971, 190] width 127 height 20
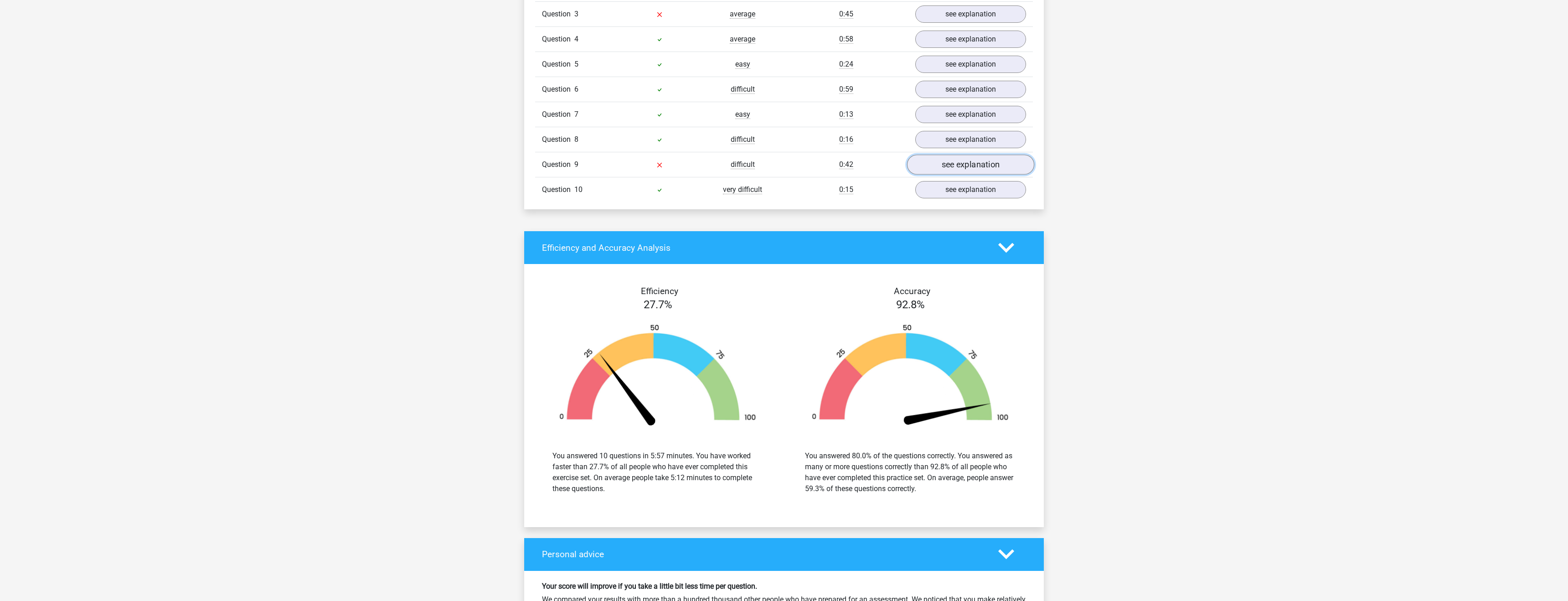
click at [969, 164] on link "see explanation" at bounding box center [971, 165] width 127 height 20
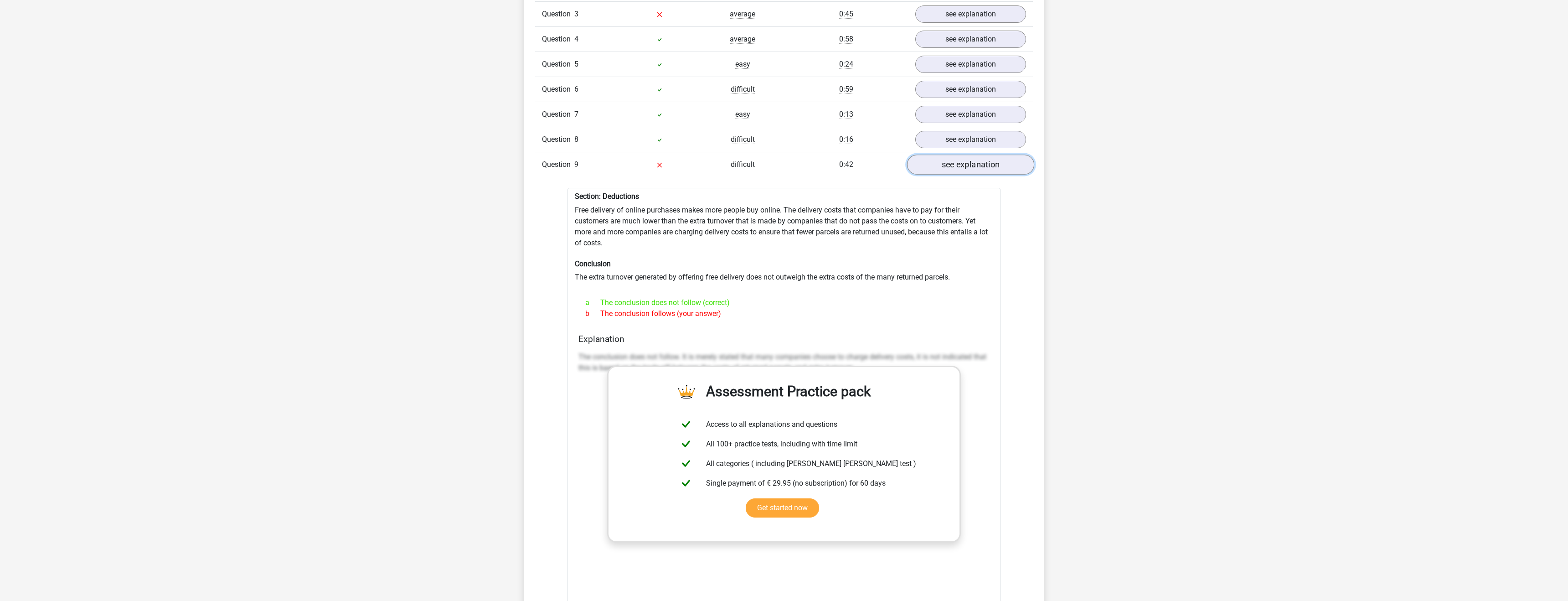
click at [969, 164] on link "see explanation" at bounding box center [971, 165] width 127 height 20
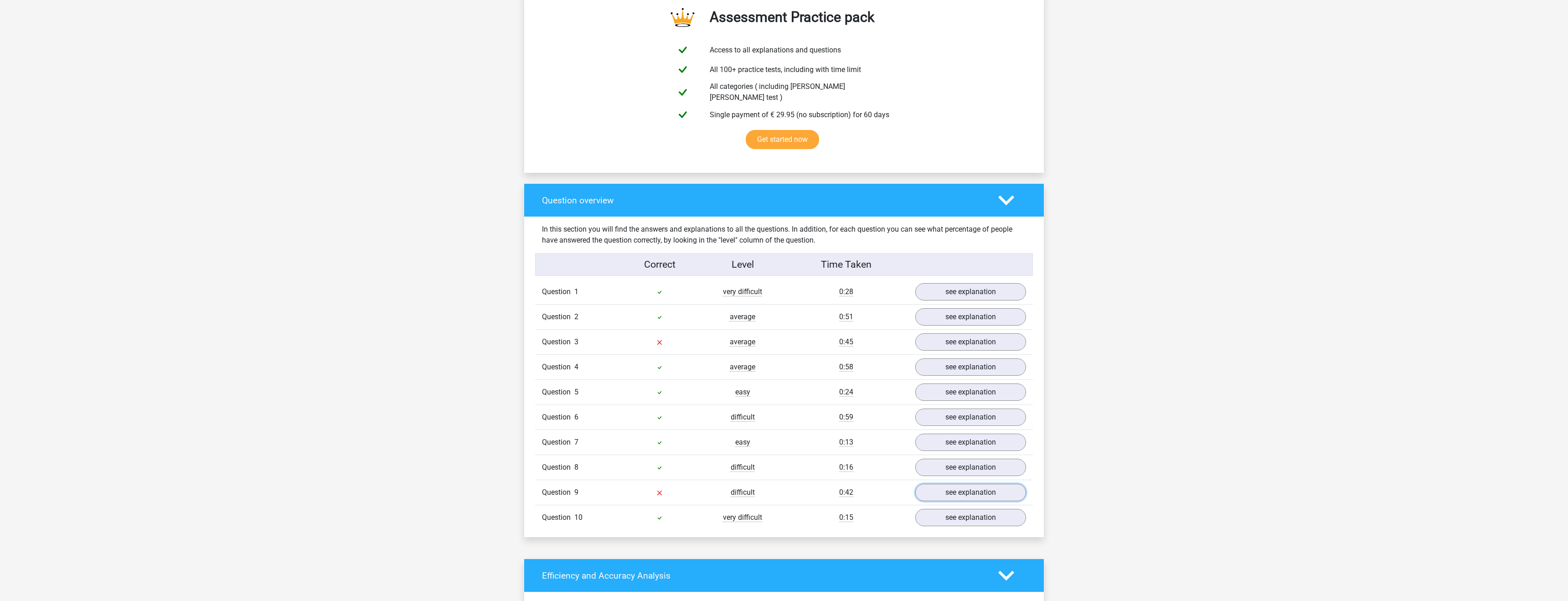
scroll to position [470, 0]
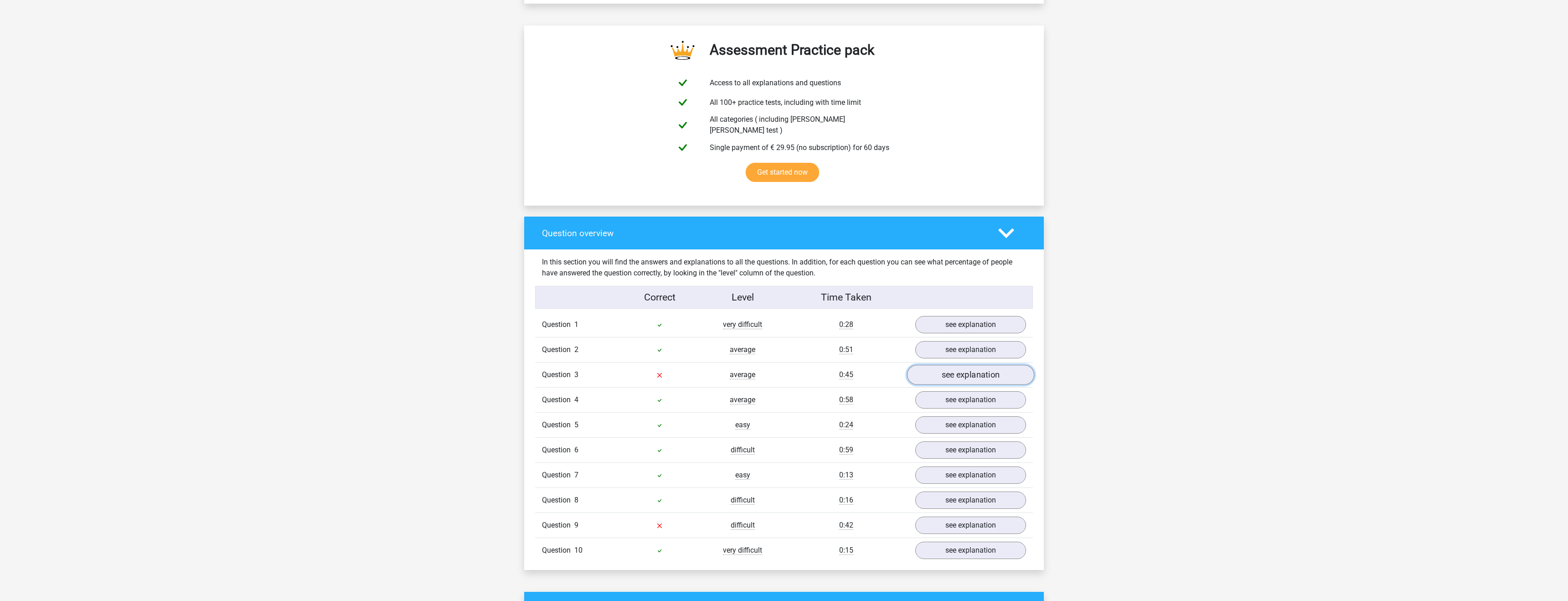
click at [920, 378] on link "see explanation" at bounding box center [971, 376] width 127 height 20
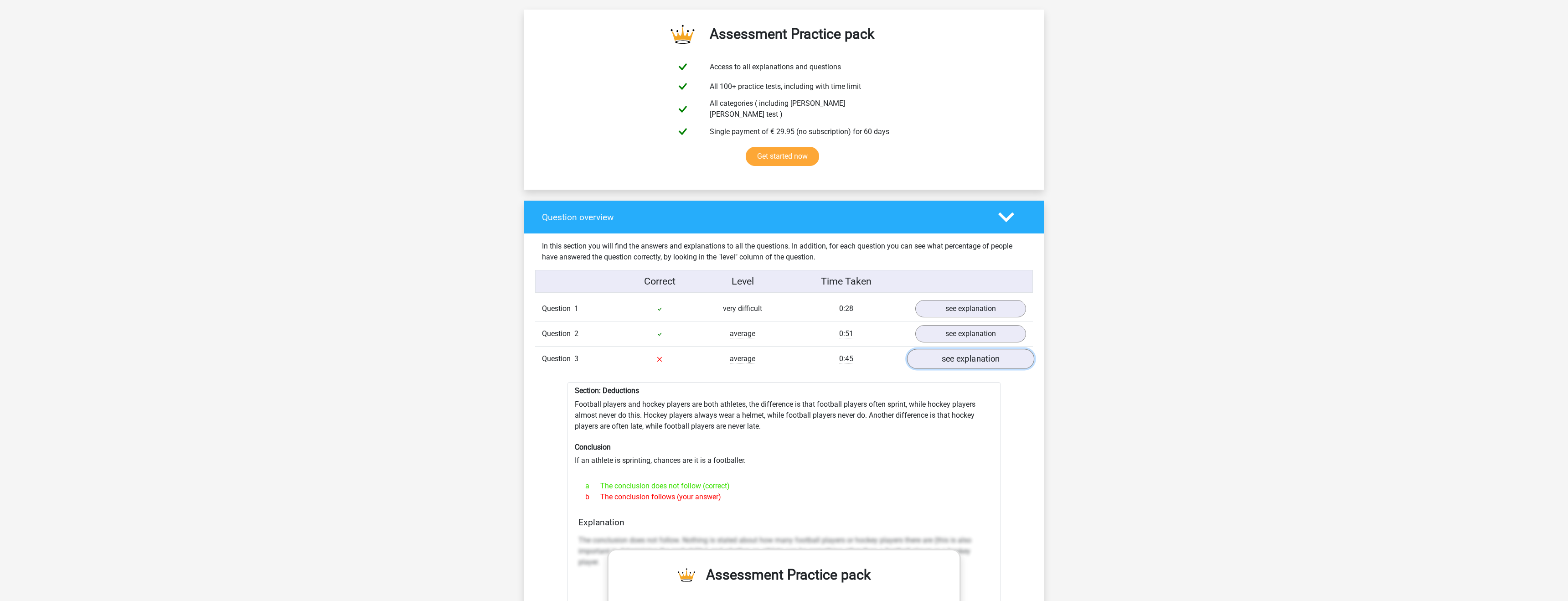
scroll to position [489, 0]
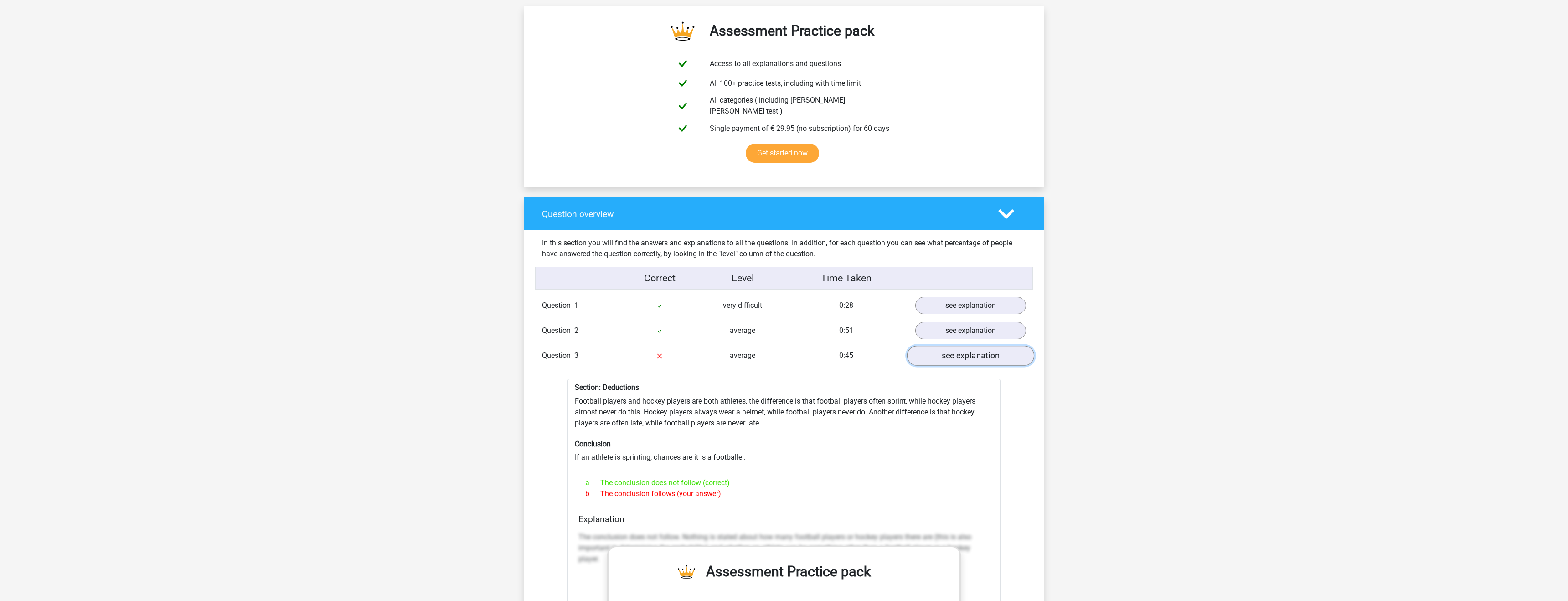
click at [979, 352] on link "see explanation" at bounding box center [971, 356] width 127 height 20
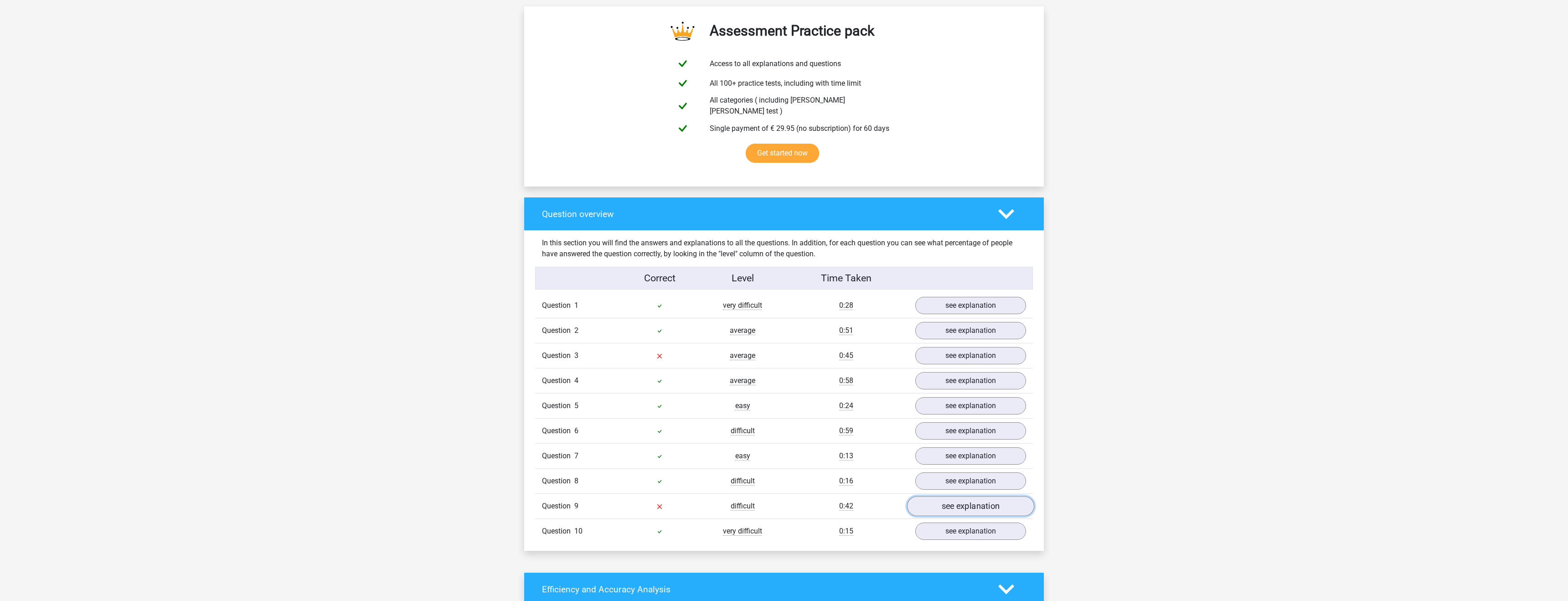
click at [945, 497] on link "see explanation" at bounding box center [971, 507] width 127 height 20
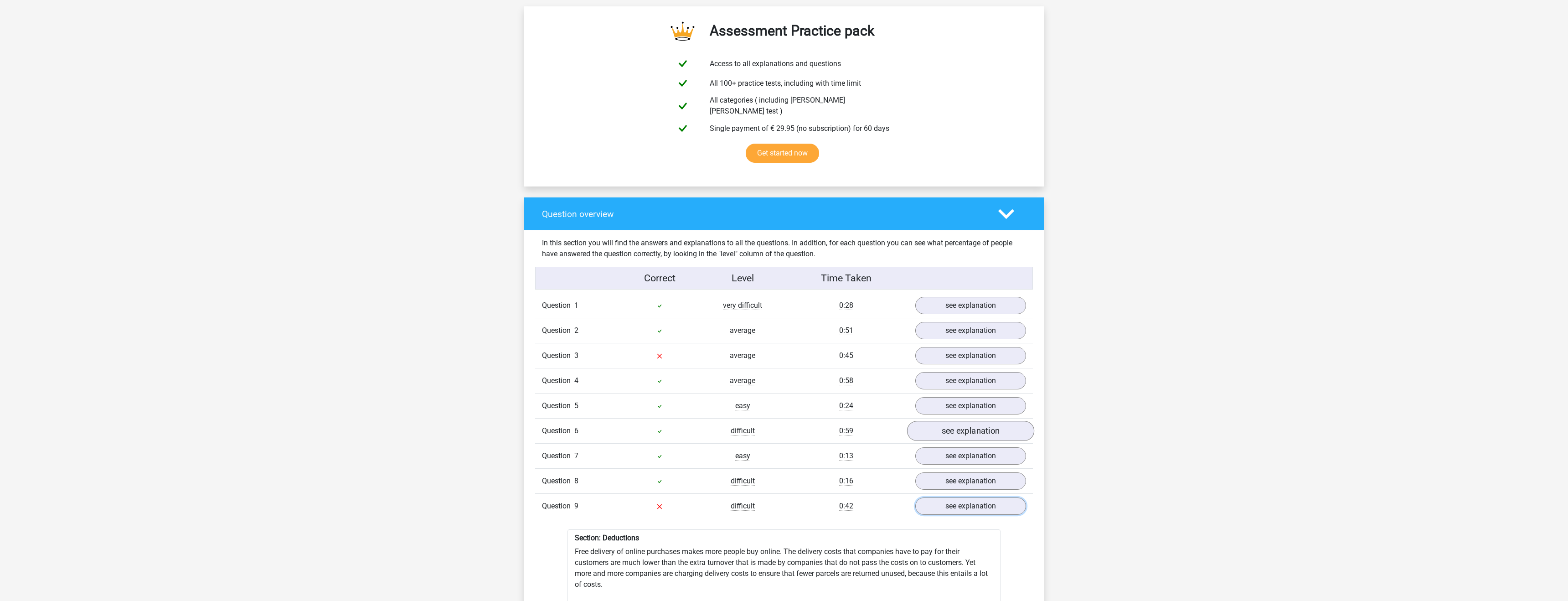
scroll to position [636, 0]
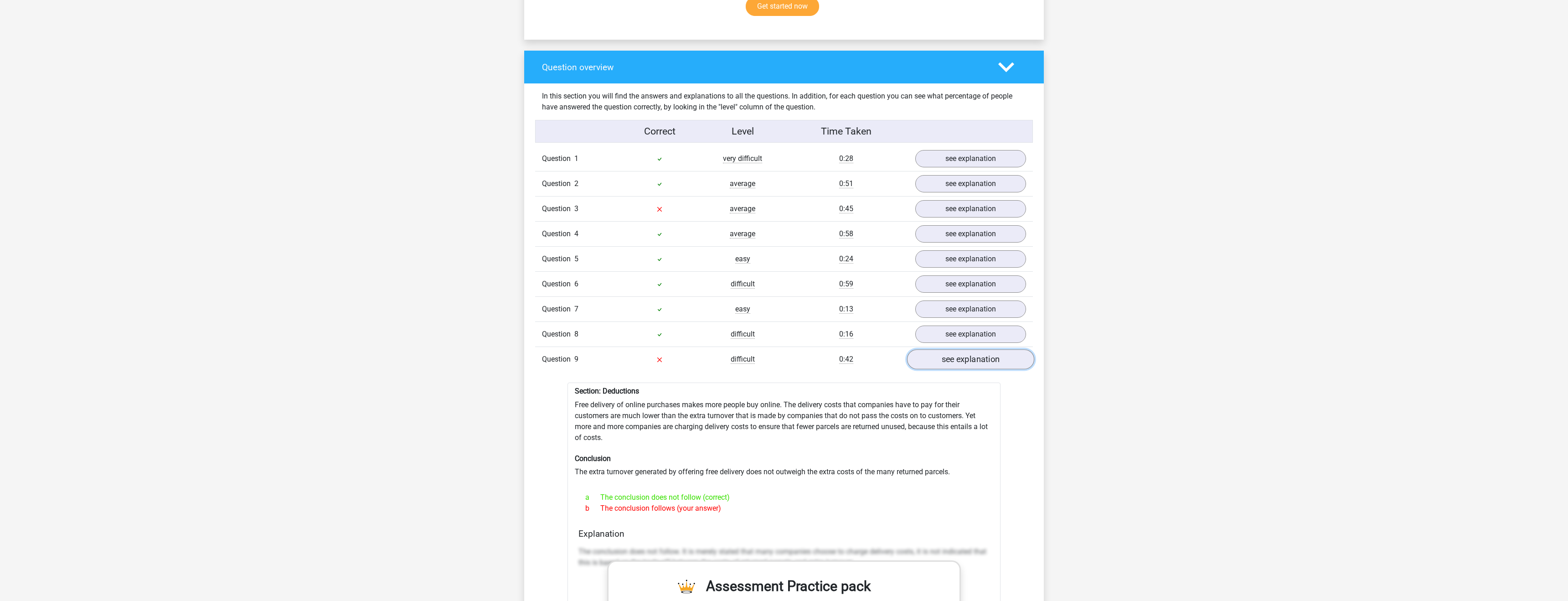
click at [961, 354] on link "see explanation" at bounding box center [971, 360] width 127 height 20
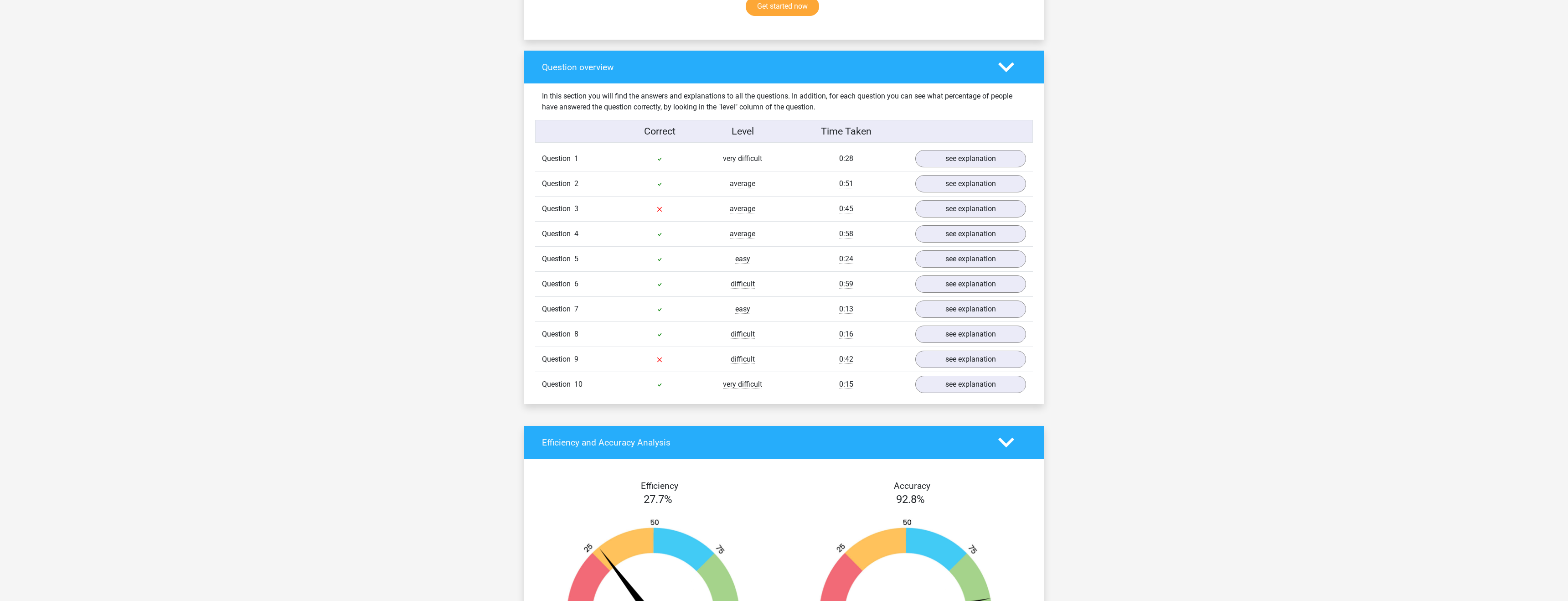
click at [952, 372] on div "Question 10 very difficult 0:15 see explanation" at bounding box center [784, 384] width 498 height 25
click at [952, 377] on link "see explanation" at bounding box center [971, 385] width 127 height 20
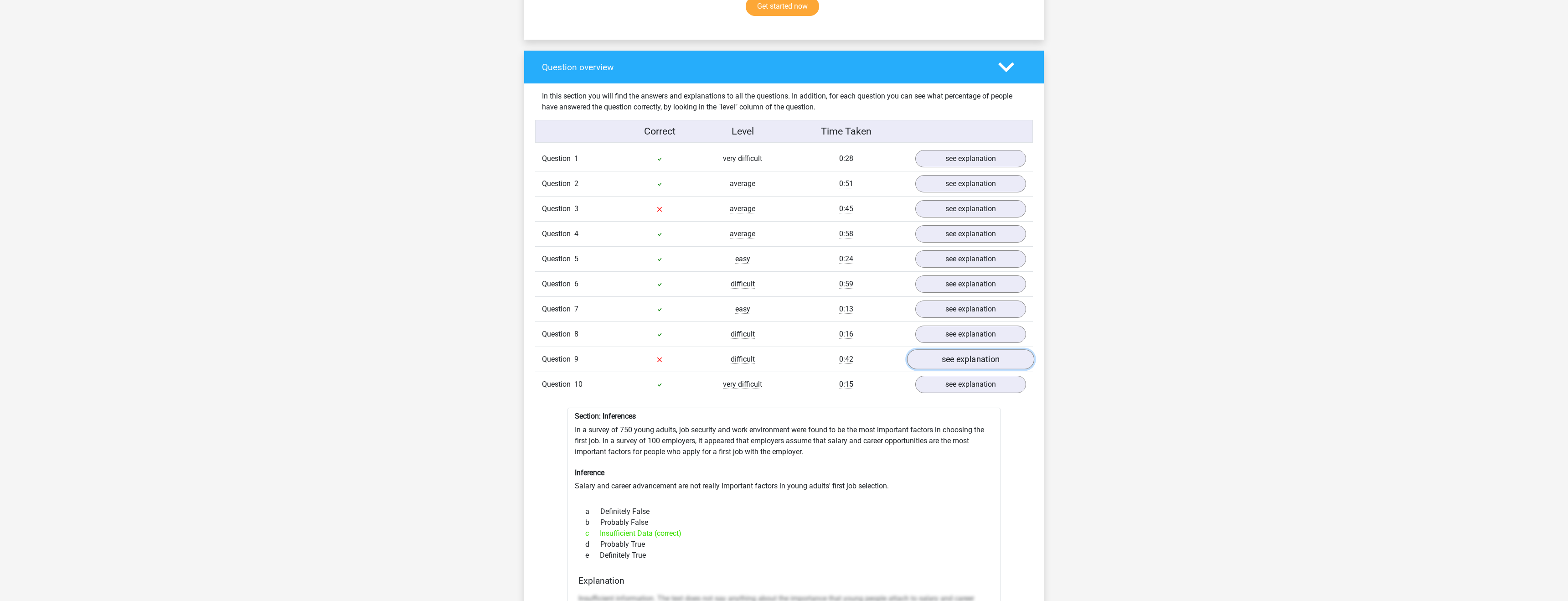
click at [964, 350] on link "see explanation" at bounding box center [971, 360] width 127 height 20
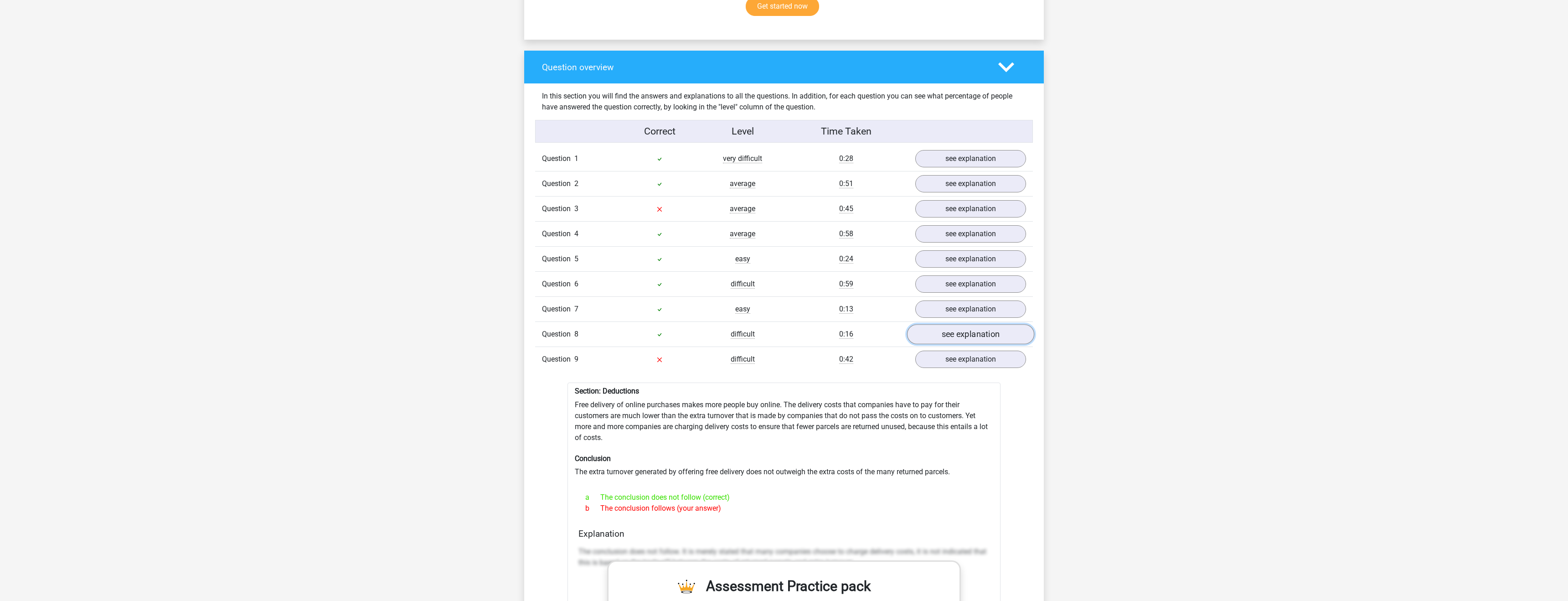
click at [968, 328] on link "see explanation" at bounding box center [971, 334] width 127 height 20
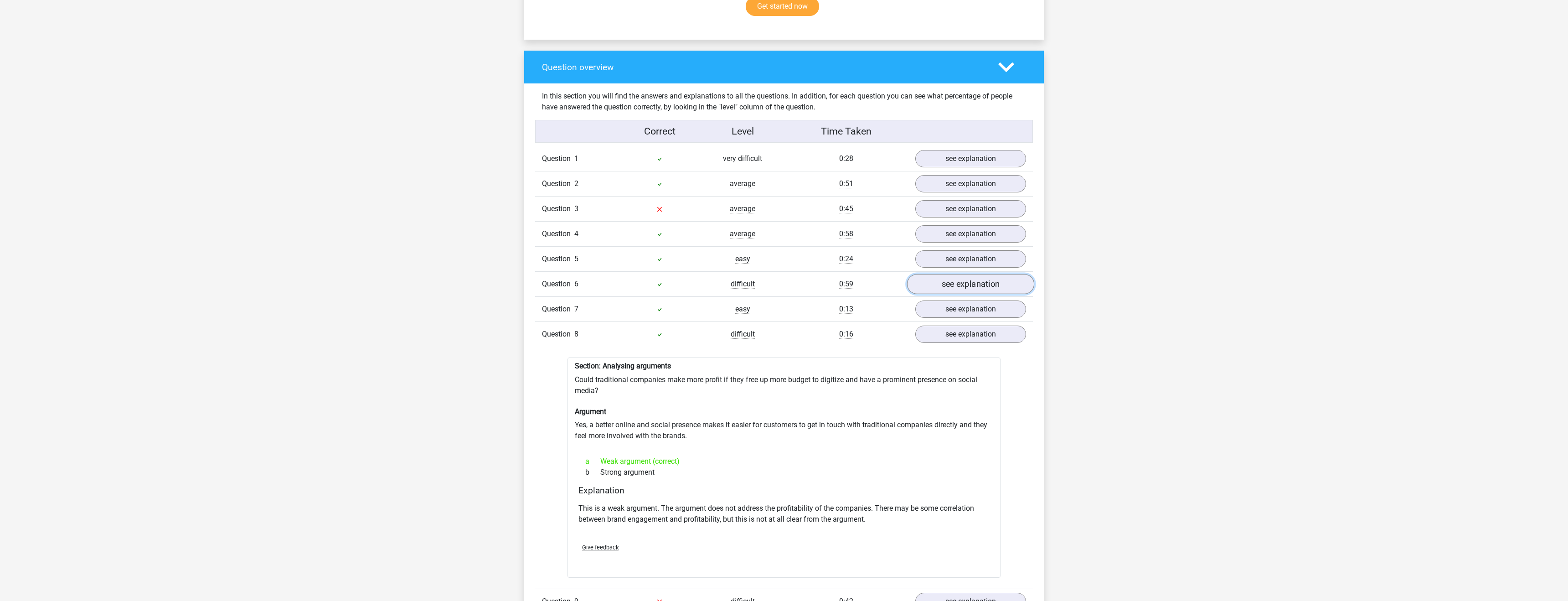
click at [971, 284] on link "see explanation" at bounding box center [971, 285] width 127 height 20
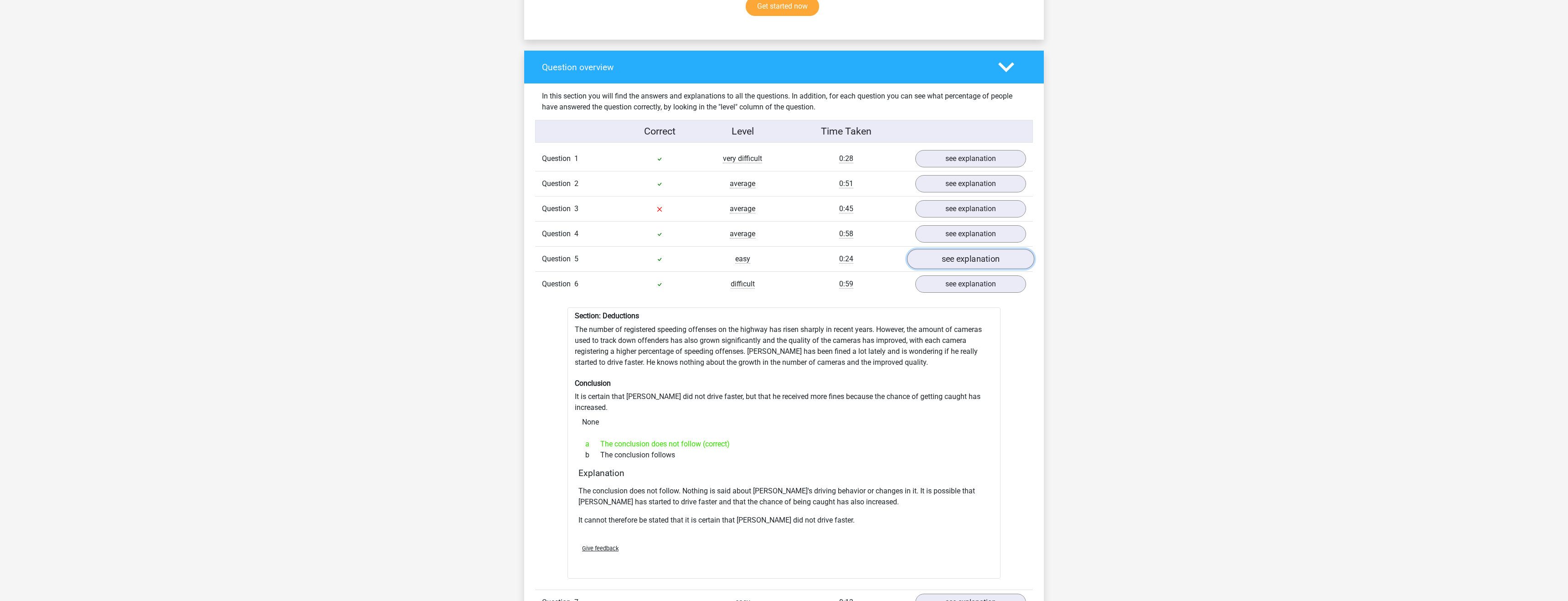
click at [978, 258] on link "see explanation" at bounding box center [971, 260] width 127 height 20
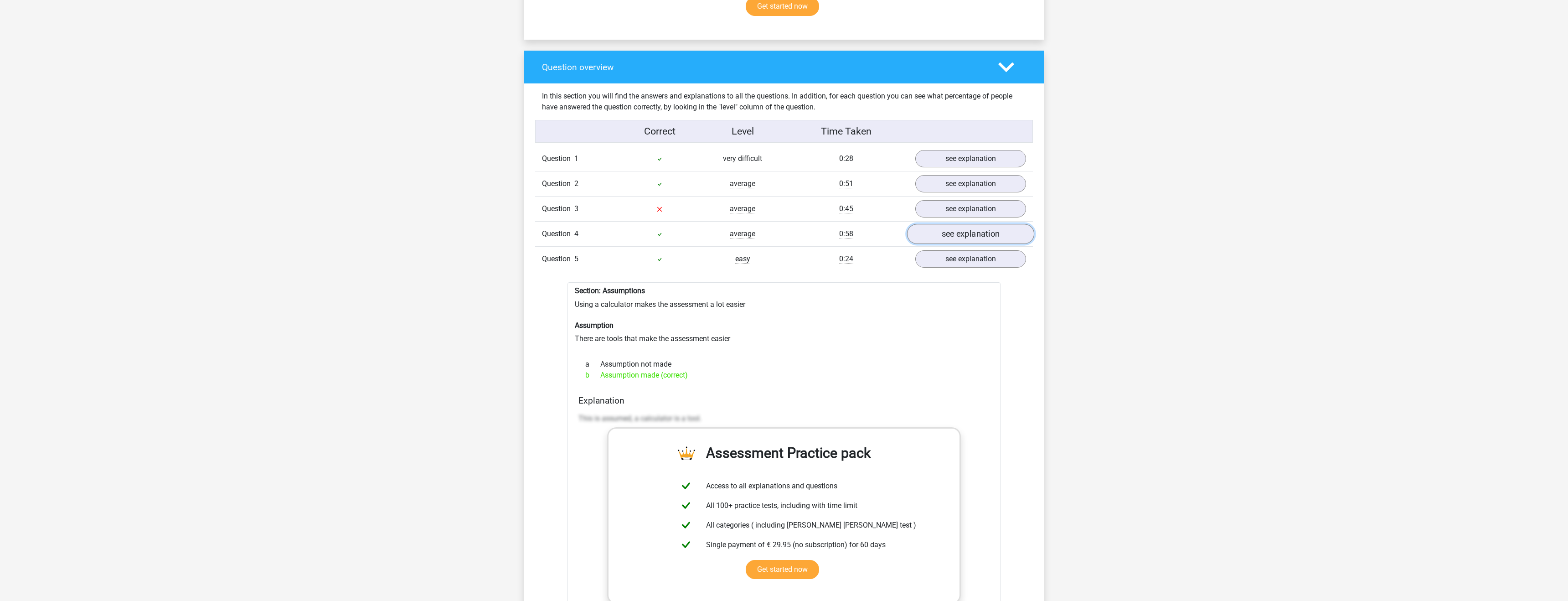
click at [975, 234] on link "see explanation" at bounding box center [971, 234] width 127 height 20
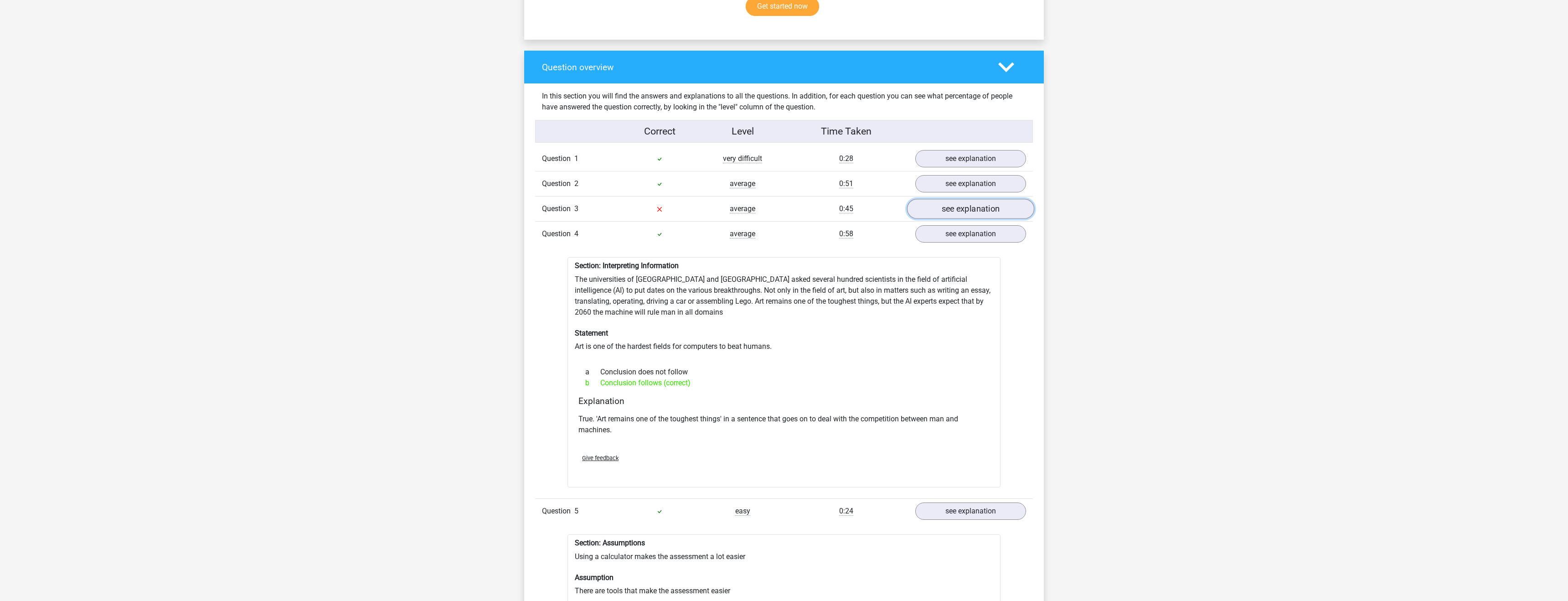
click at [980, 209] on link "see explanation" at bounding box center [971, 209] width 127 height 20
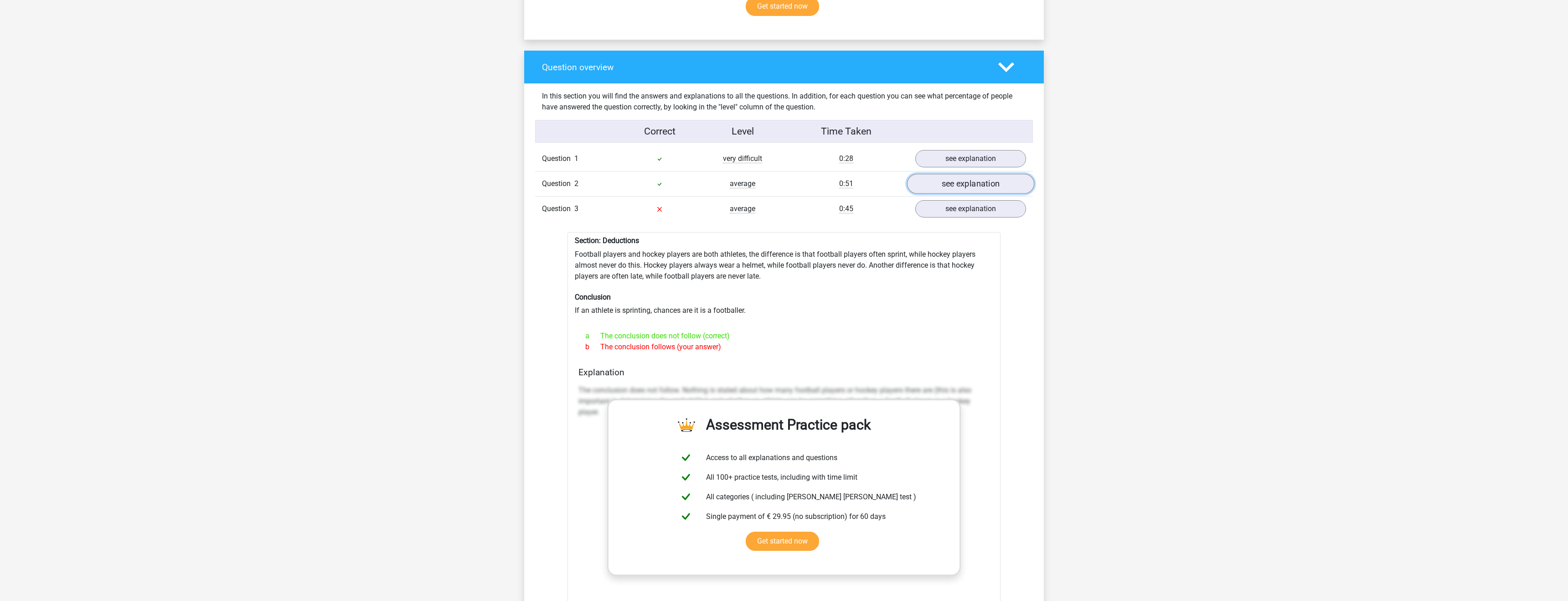
click at [980, 174] on link "see explanation" at bounding box center [971, 184] width 127 height 20
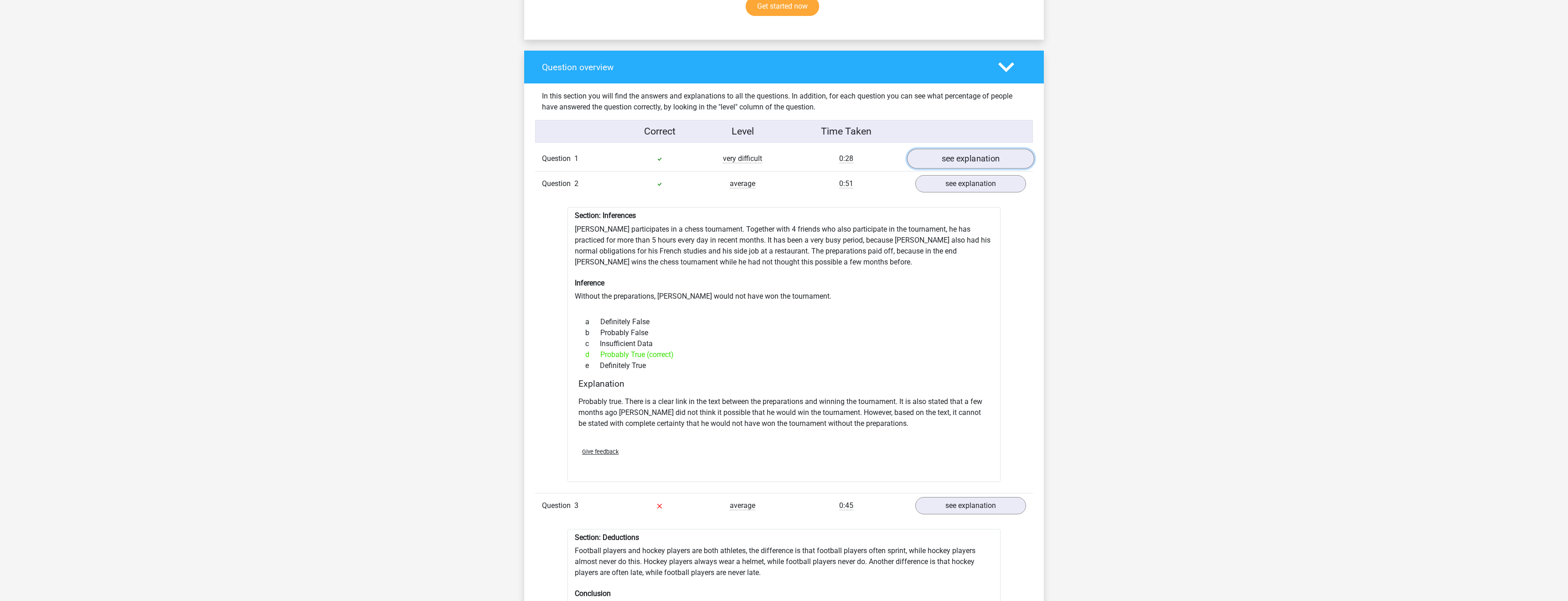
click at [983, 153] on link "see explanation" at bounding box center [971, 160] width 127 height 20
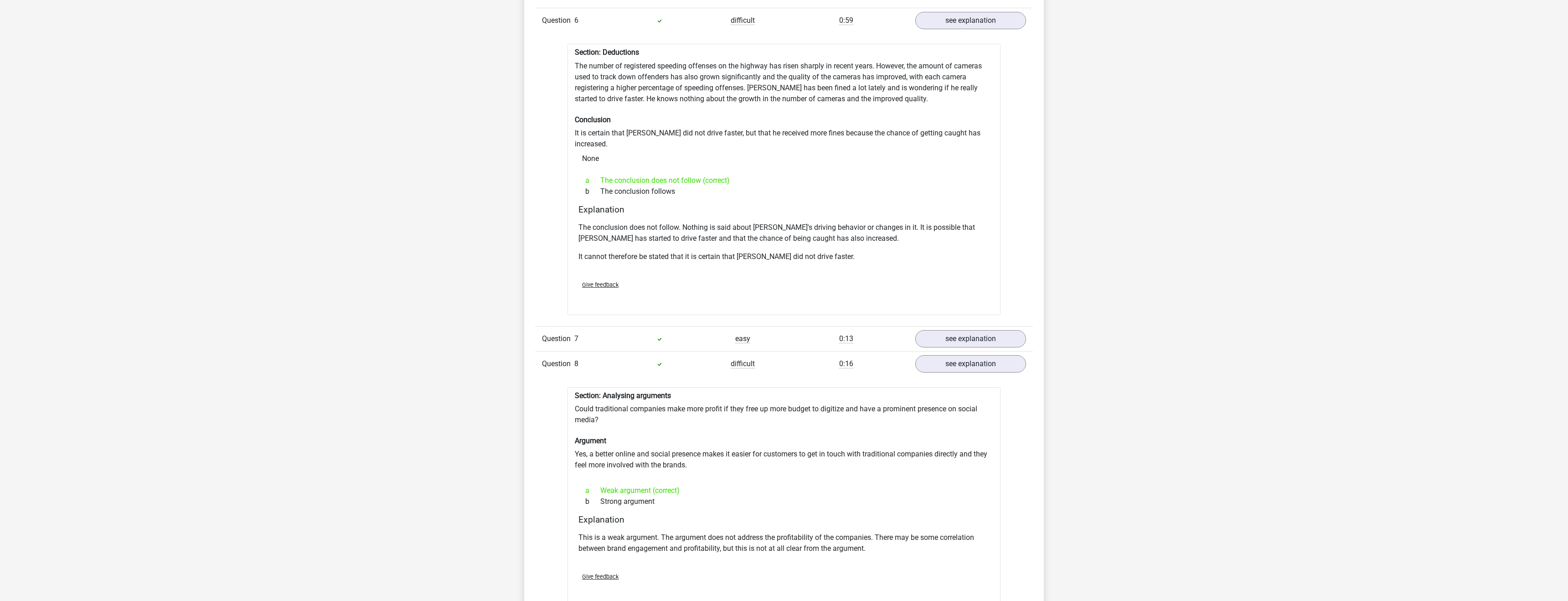
scroll to position [2790, 0]
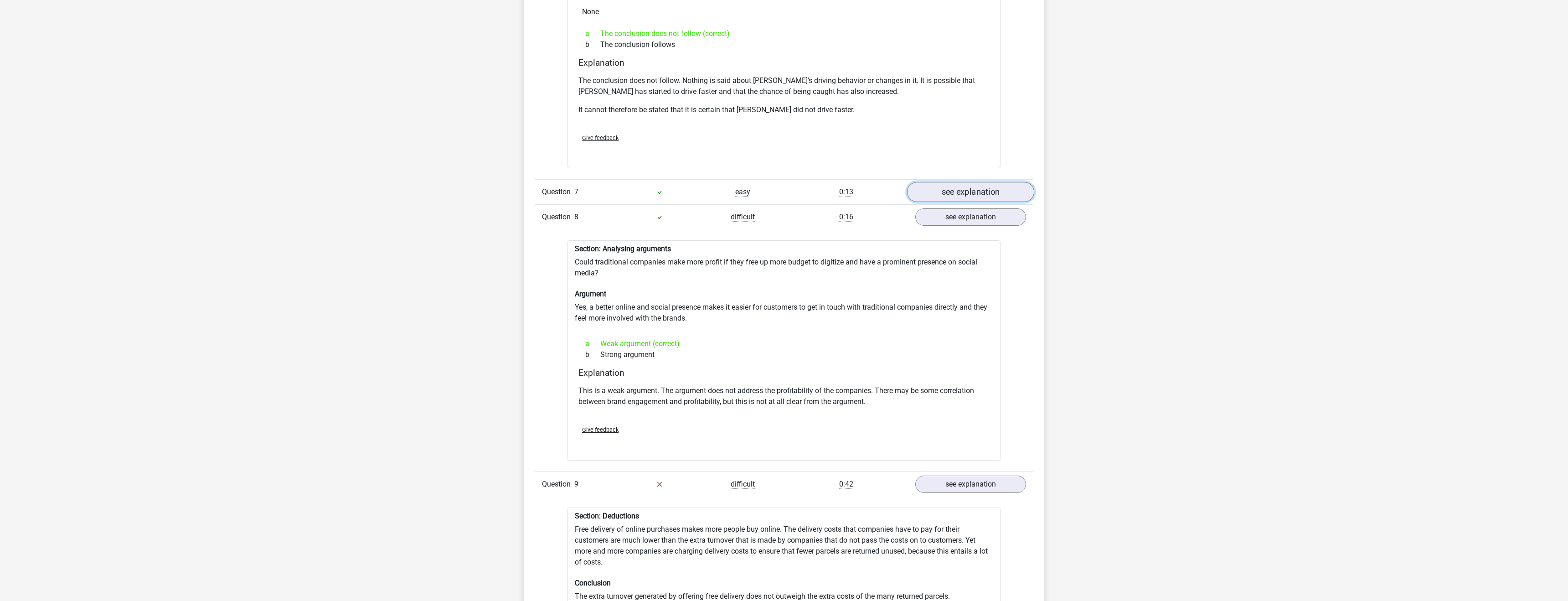
click at [978, 182] on link "see explanation" at bounding box center [971, 192] width 127 height 20
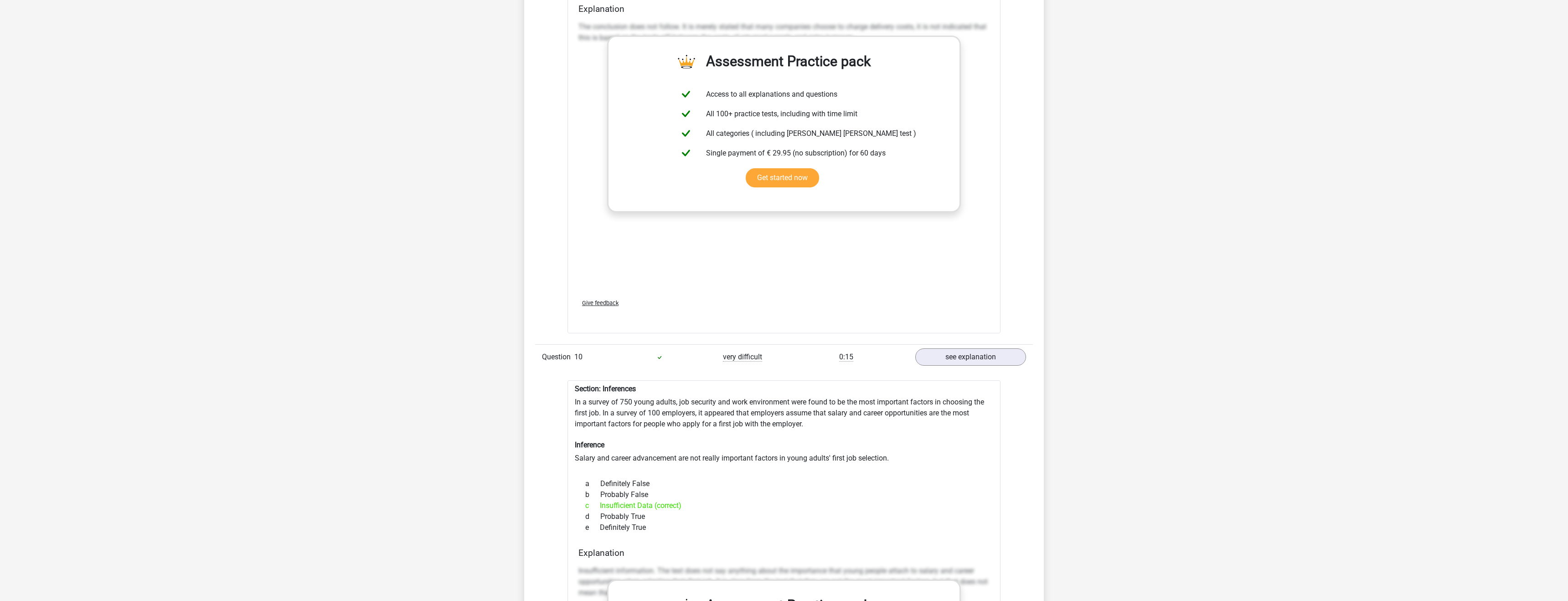
scroll to position [3980, 0]
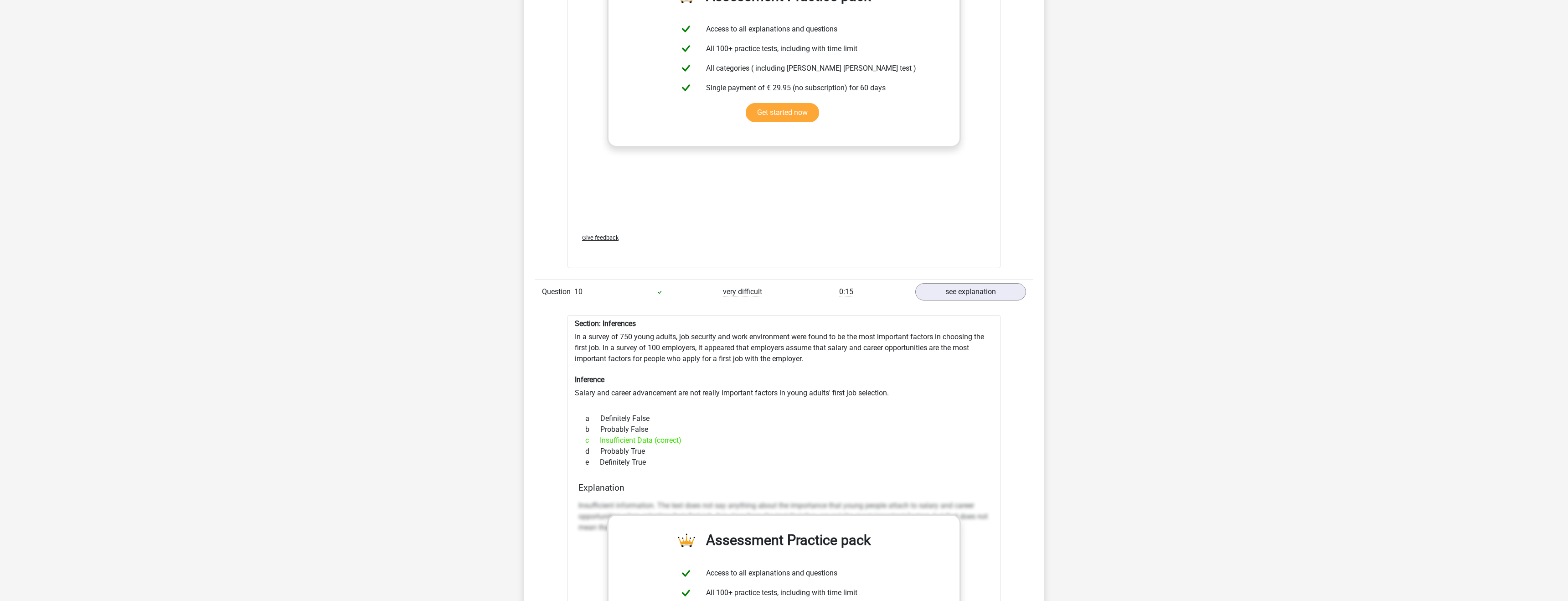
click at [974, 147] on div "The conclusion does not follow. It is merely stated that many companies choose …" at bounding box center [784, 90] width 411 height 274
click at [961, 282] on link "see explanation" at bounding box center [971, 292] width 127 height 20
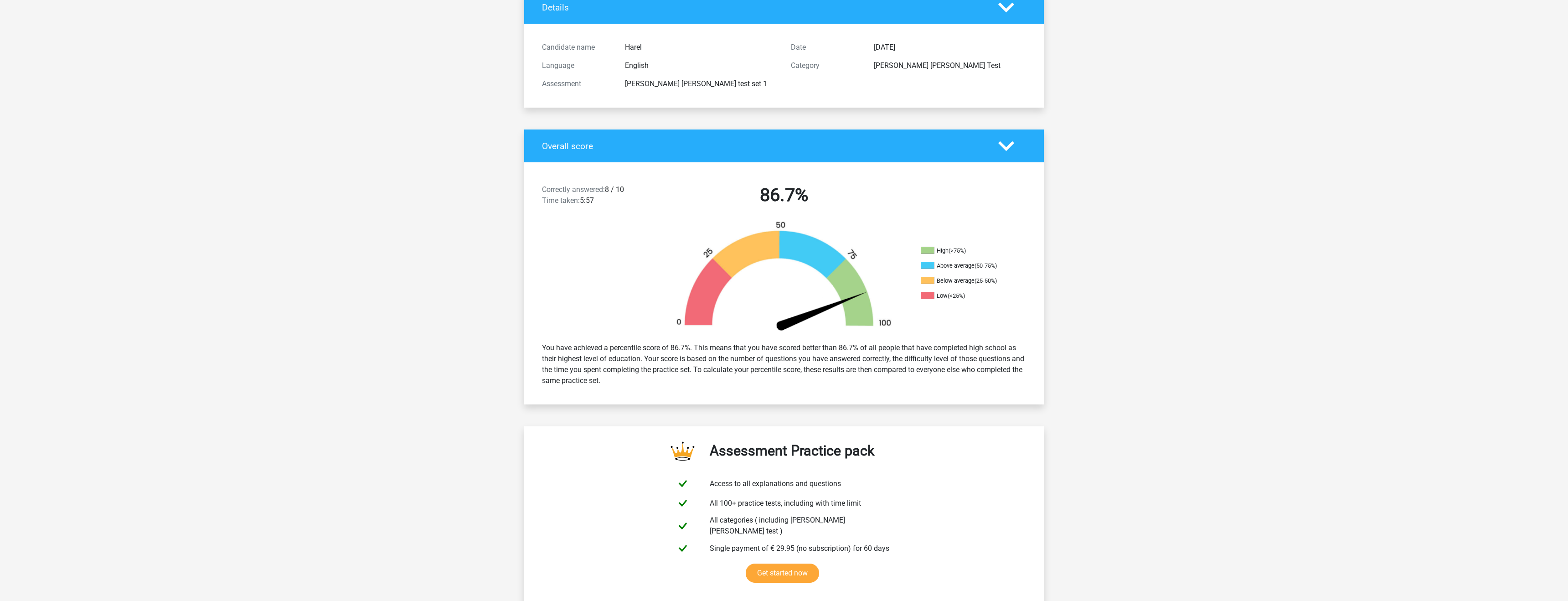
scroll to position [27, 0]
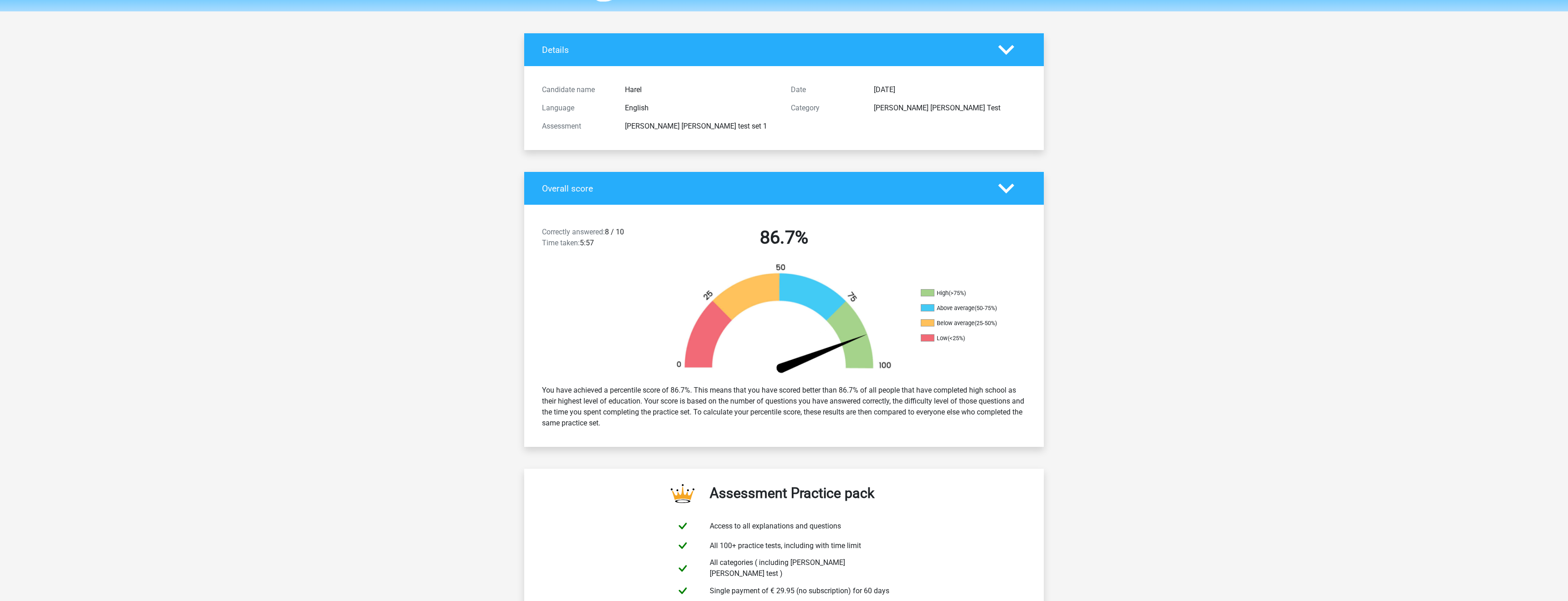
click at [1014, 180] on div at bounding box center [1012, 188] width 42 height 16
click at [1008, 188] on polygon at bounding box center [1006, 188] width 16 height 10
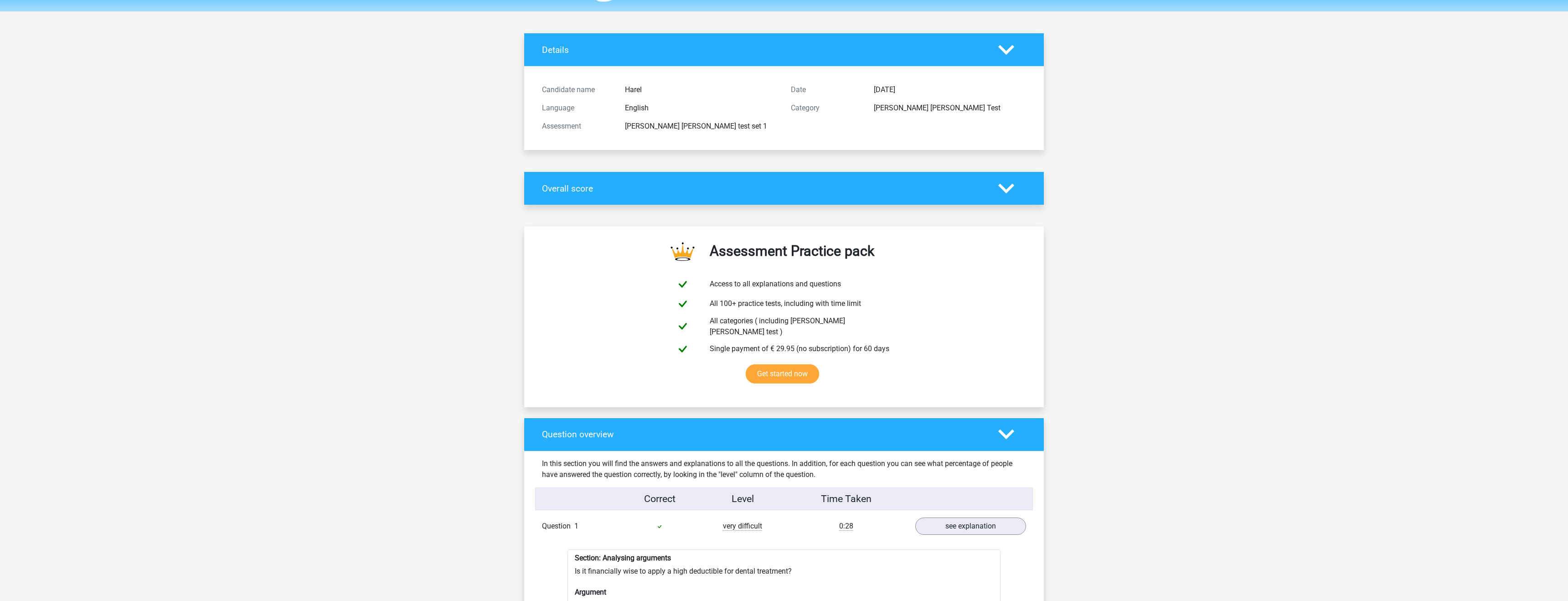
click at [1013, 51] on icon at bounding box center [1006, 50] width 16 height 16
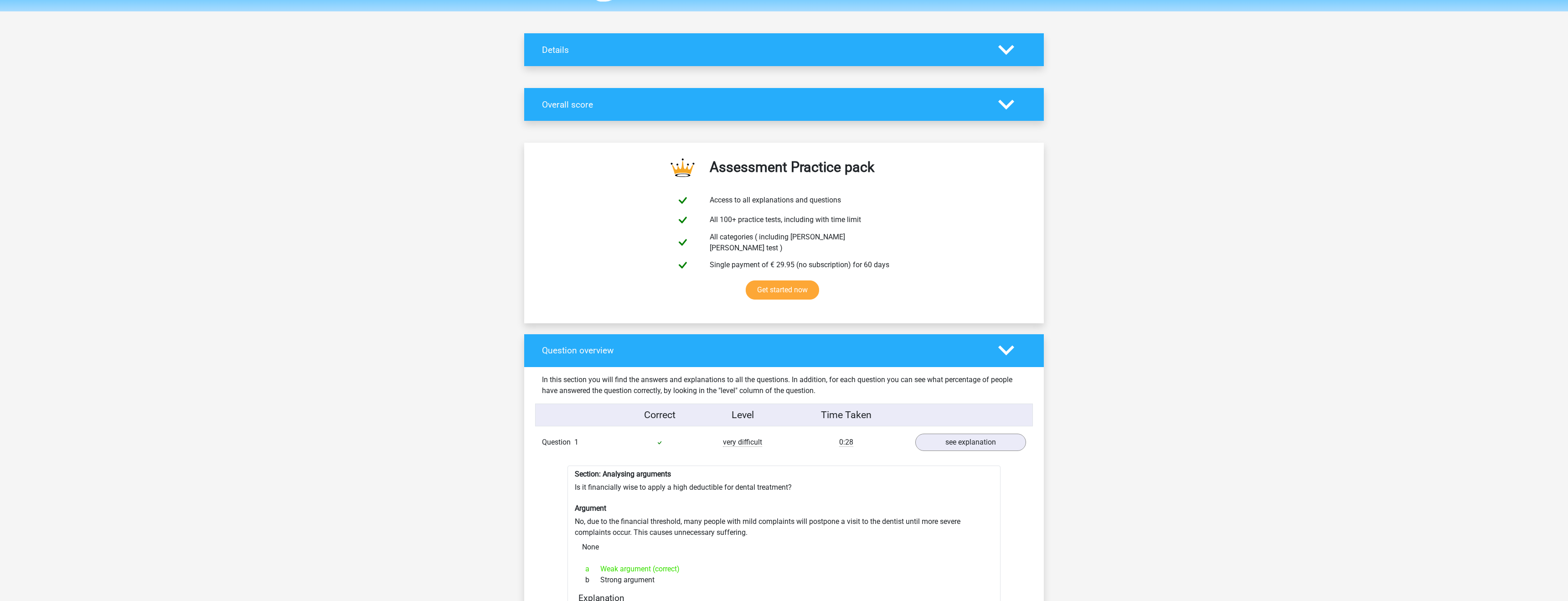
click at [990, 105] on div "Overall score" at bounding box center [763, 105] width 456 height 11
click at [1002, 106] on icon at bounding box center [1006, 105] width 16 height 16
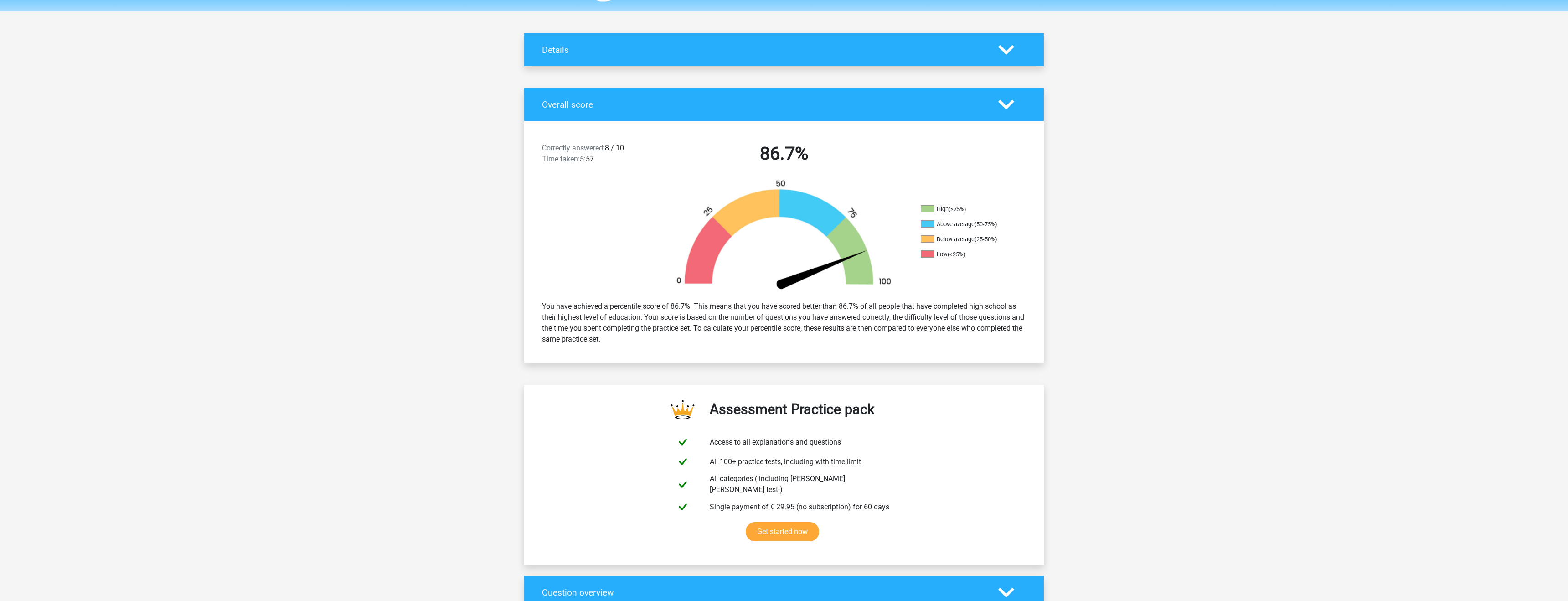
click at [1002, 106] on icon at bounding box center [1006, 105] width 16 height 16
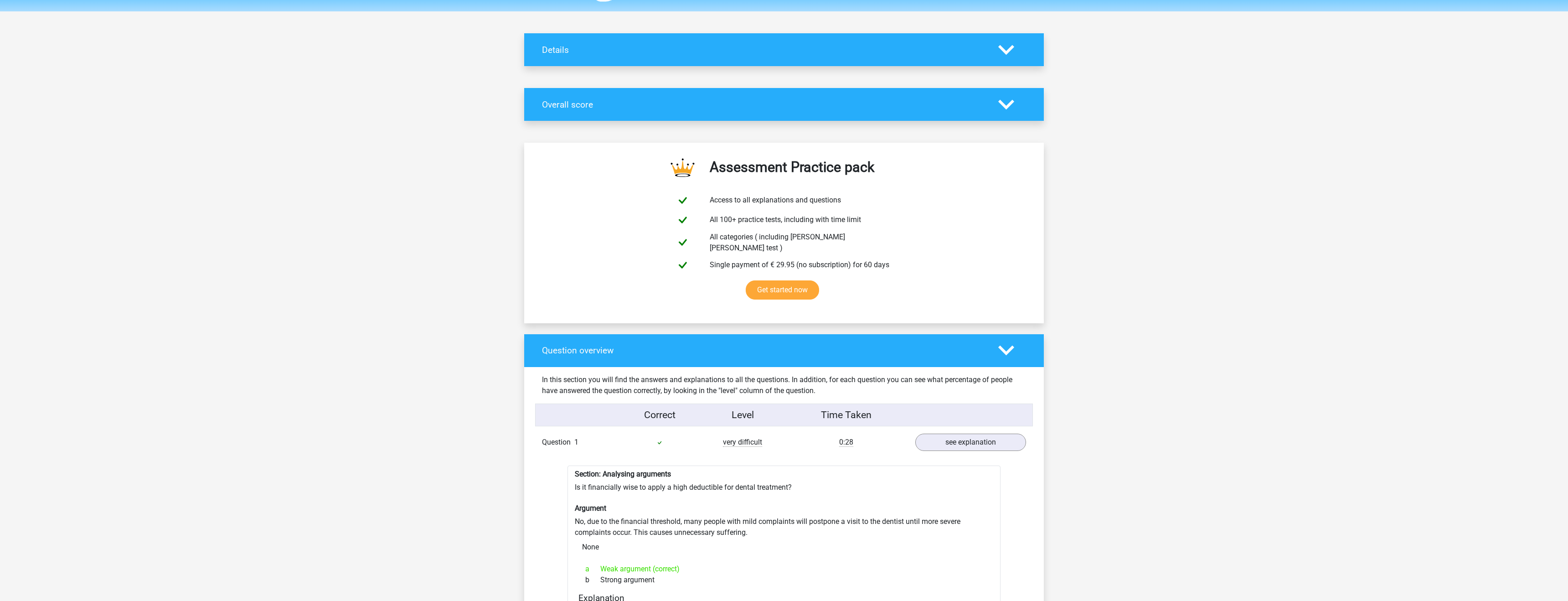
click at [1005, 348] on polygon at bounding box center [1006, 351] width 16 height 10
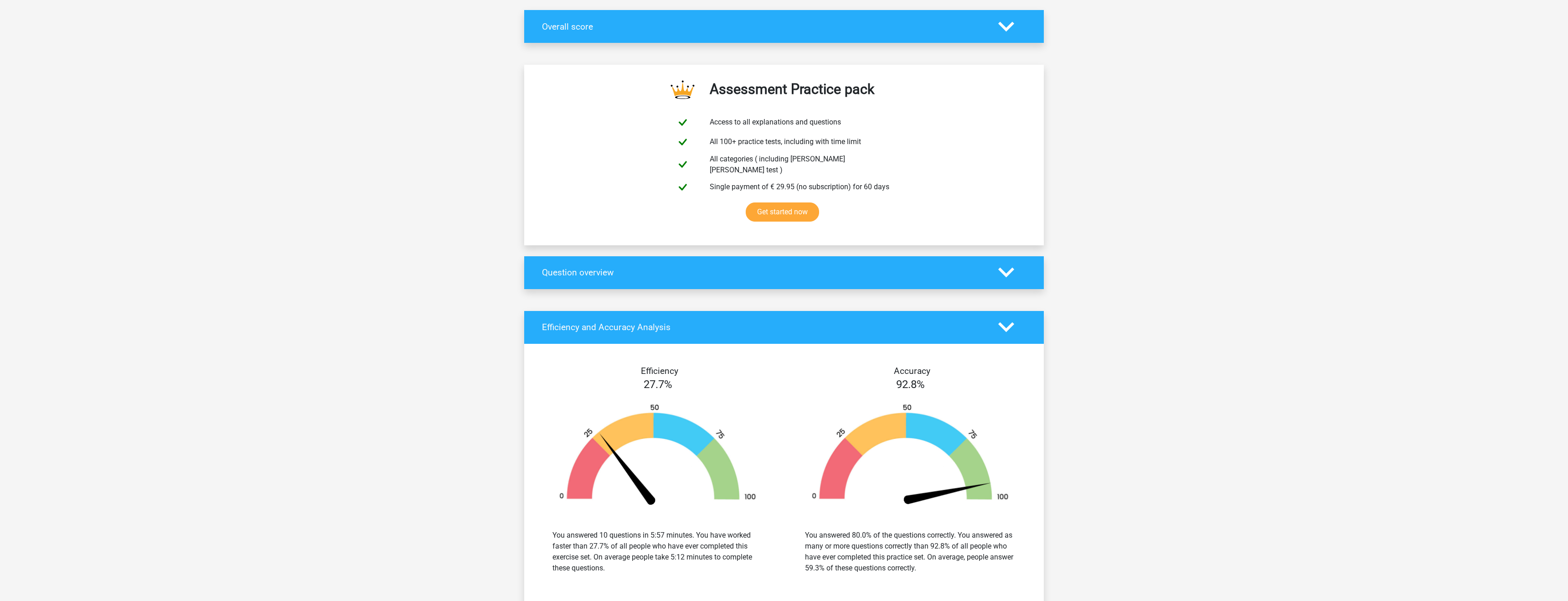
scroll to position [182, 0]
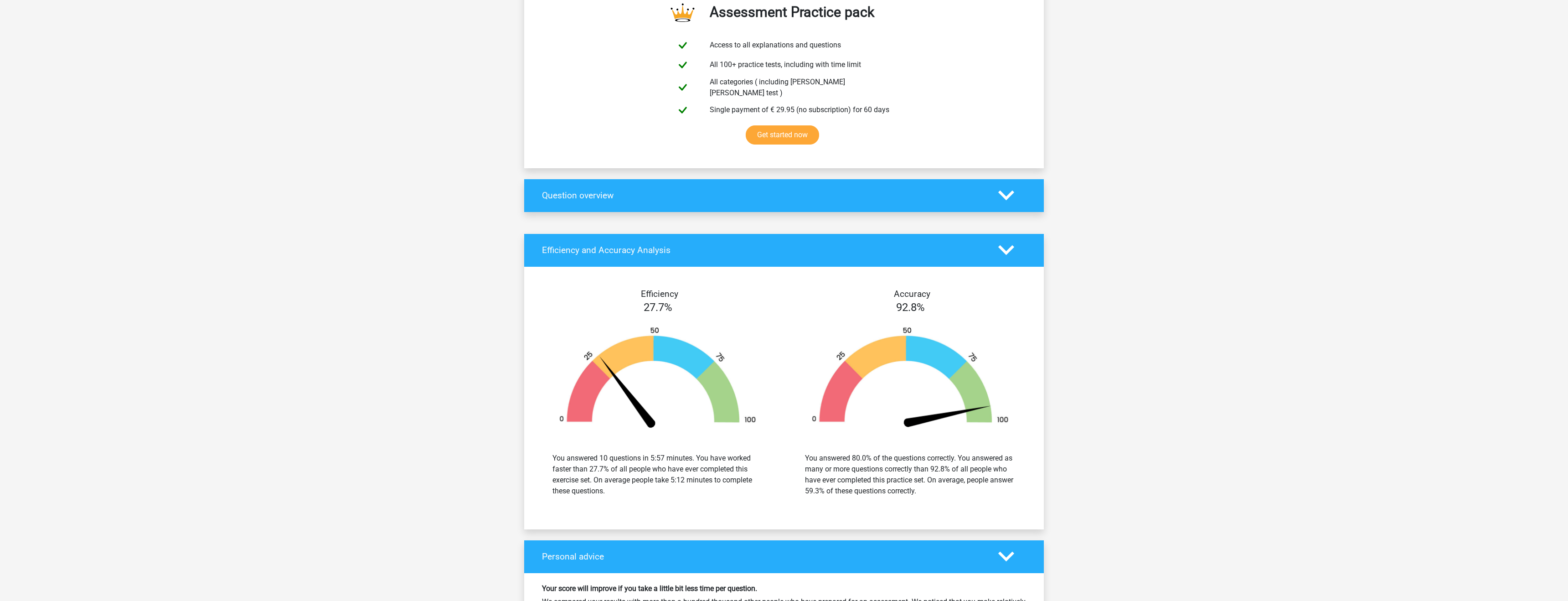
click at [1012, 244] on icon at bounding box center [1006, 250] width 16 height 16
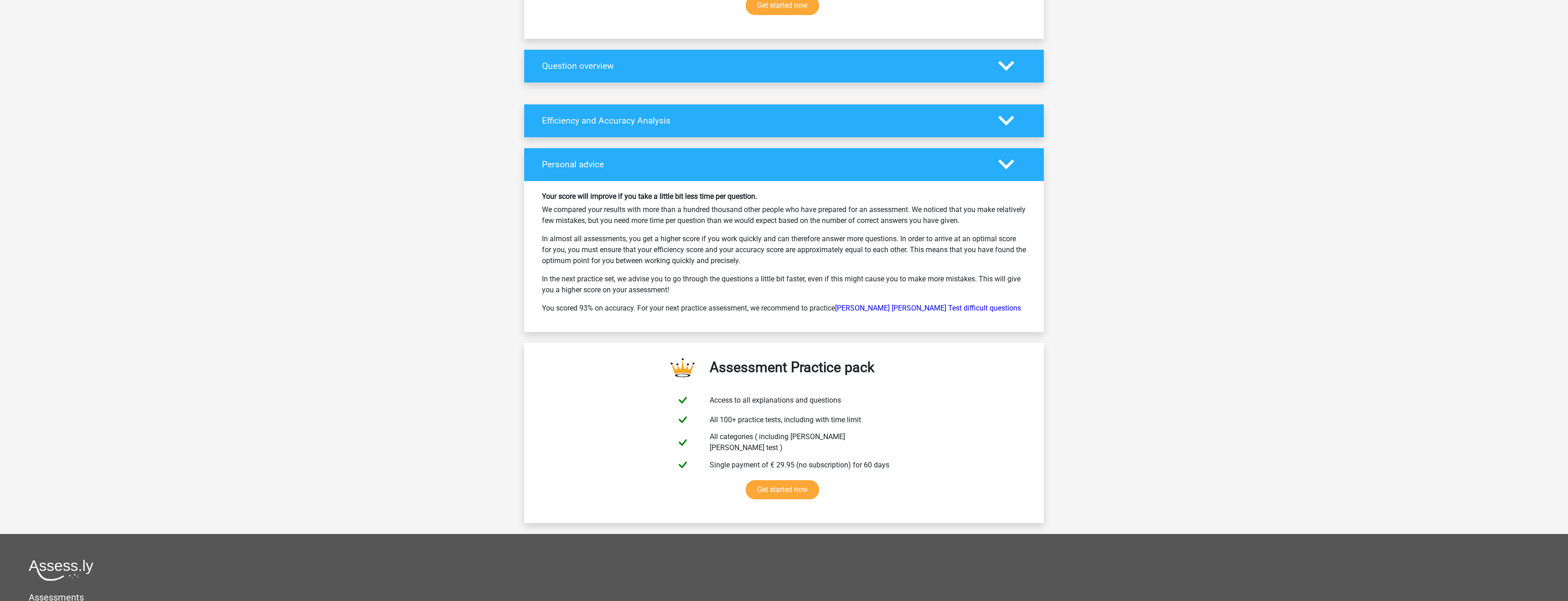
scroll to position [406, 0]
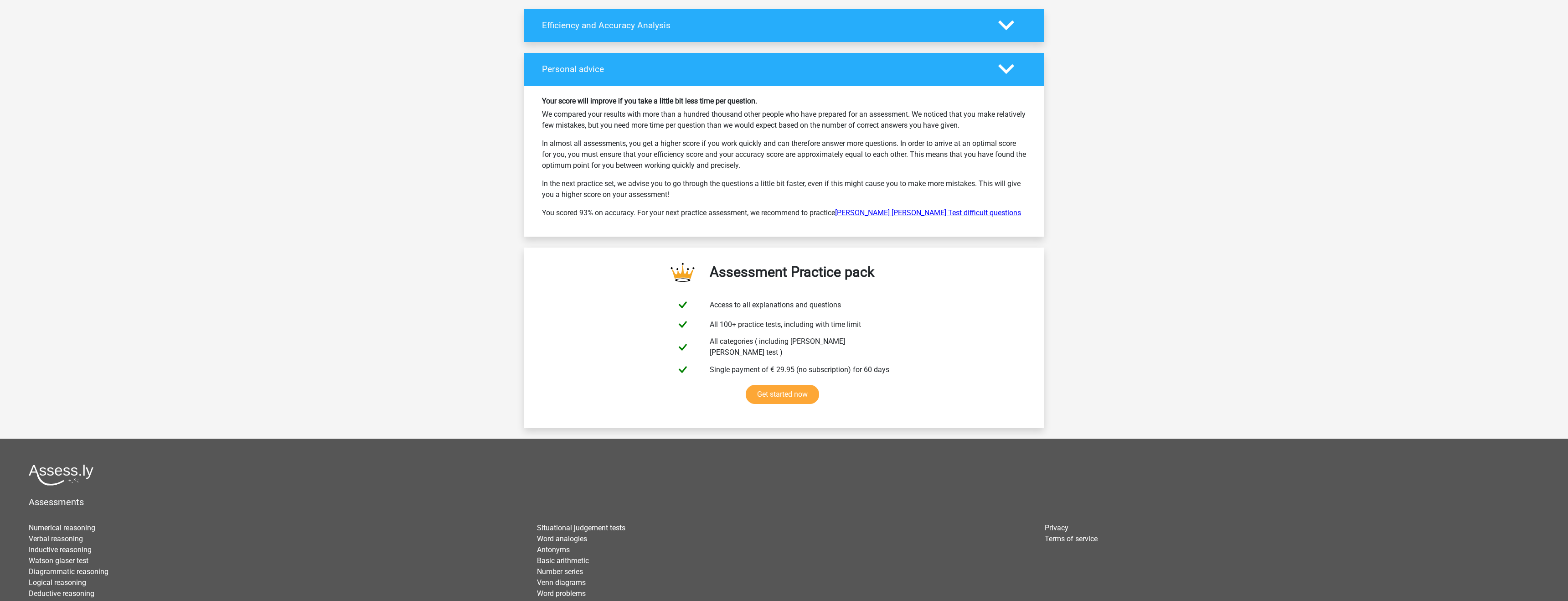
click at [944, 209] on link "[PERSON_NAME] [PERSON_NAME] Test difficult questions" at bounding box center [928, 213] width 186 height 9
